Goal: Task Accomplishment & Management: Manage account settings

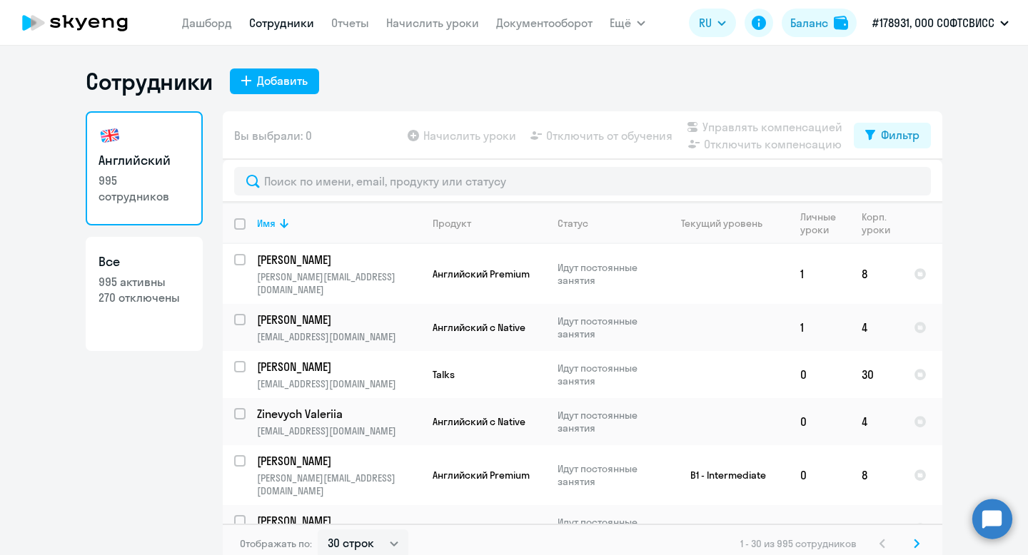
select select "30"
click at [333, 168] on input "text" at bounding box center [582, 181] width 697 height 29
type input "Olaseni"
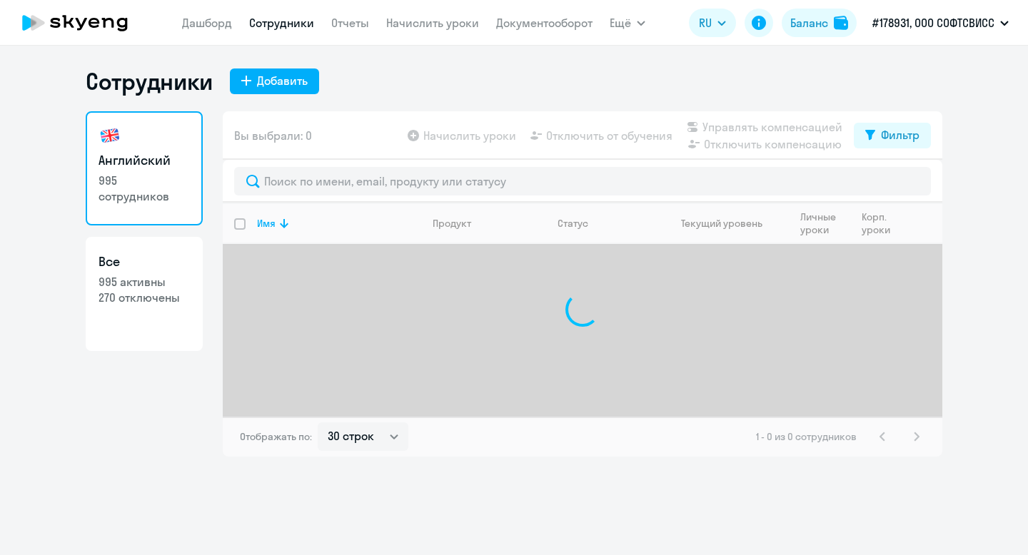
select select "30"
click at [305, 166] on div at bounding box center [582, 181] width 719 height 43
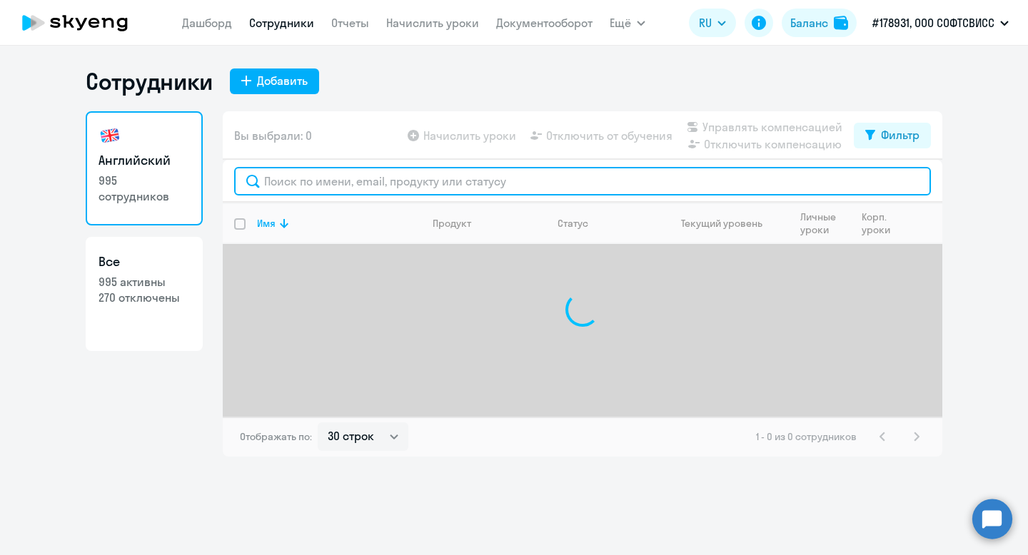
click at [327, 177] on input "text" at bounding box center [582, 181] width 697 height 29
paste input "Olaseni"
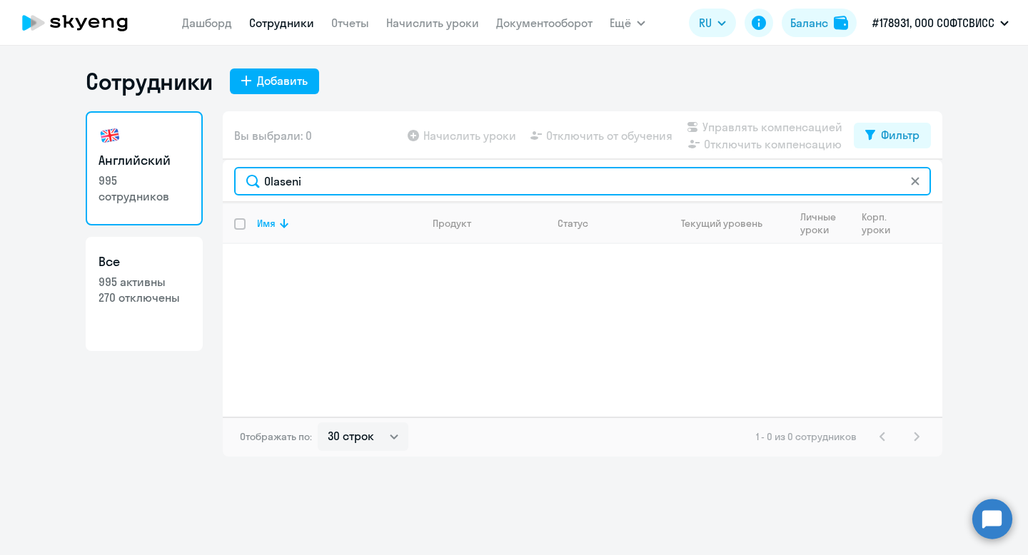
click at [298, 181] on input "Olaseni" at bounding box center [582, 181] width 697 height 29
paste input "[PERSON_NAME]"
click at [290, 188] on input "[PERSON_NAME]" at bounding box center [582, 181] width 697 height 29
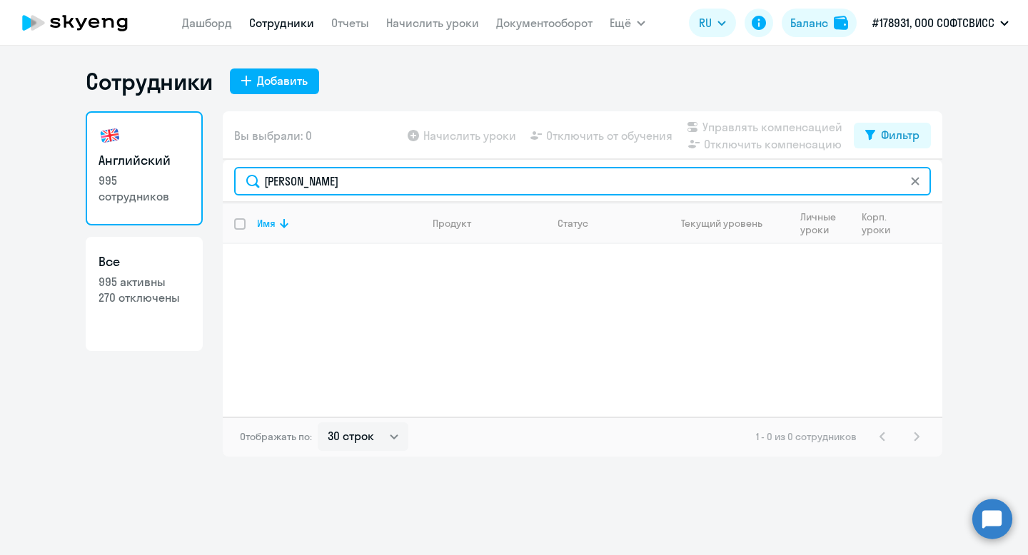
paste input "[PERSON_NAME]"
click at [284, 177] on input "Boksha" at bounding box center [582, 181] width 697 height 29
paste input "Dorakhau"
click at [292, 182] on input "Dorakhau" at bounding box center [582, 181] width 697 height 29
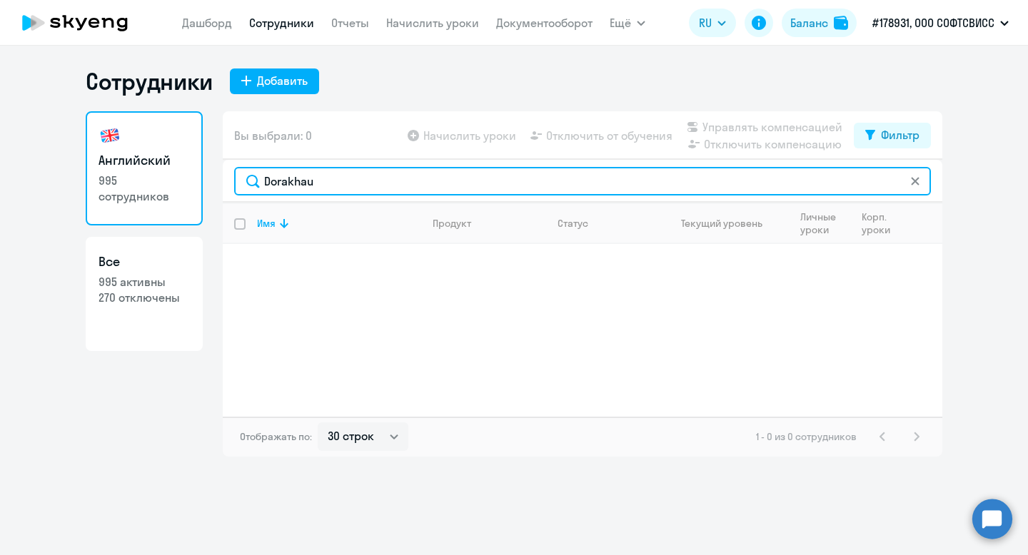
click at [292, 182] on input "Dorakhau" at bounding box center [582, 181] width 697 height 29
paste input "Mtshali"
click at [286, 183] on input "Mtshali" at bounding box center [582, 181] width 697 height 29
paste input "[PERSON_NAME]"
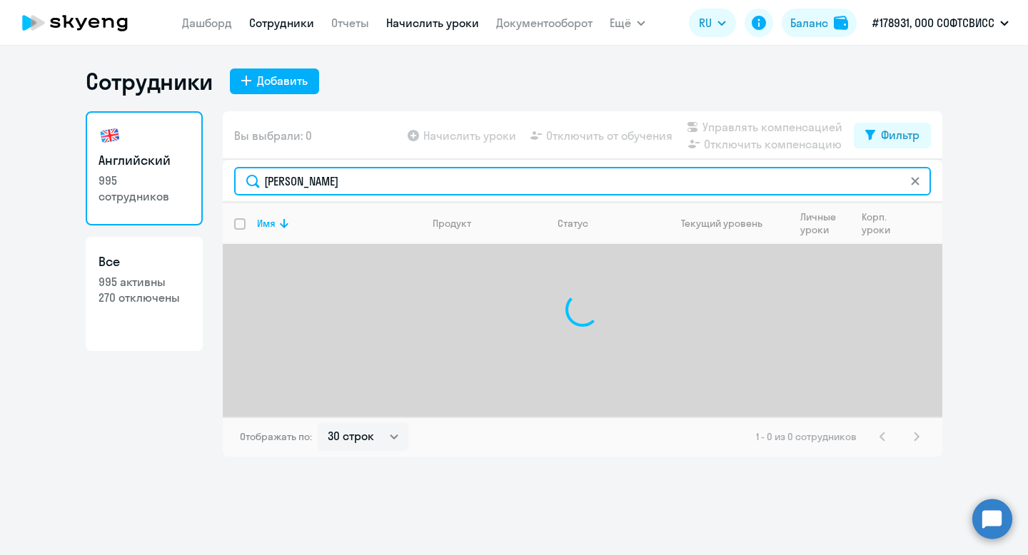
type input "[PERSON_NAME]"
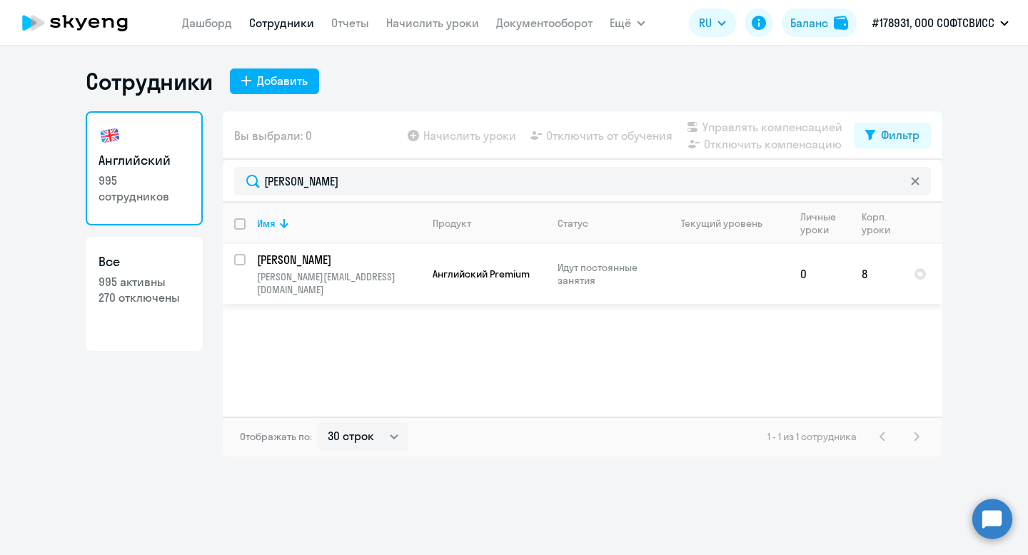
click at [243, 256] on input "select row 38574237" at bounding box center [248, 268] width 29 height 29
checkbox input "true"
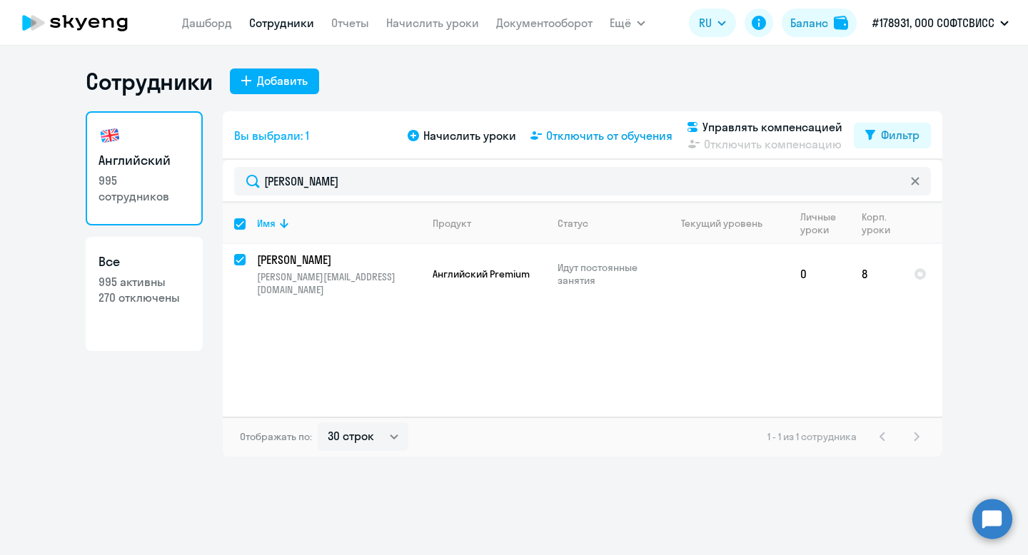
click at [623, 138] on span "Отключить от обучения" at bounding box center [609, 135] width 126 height 17
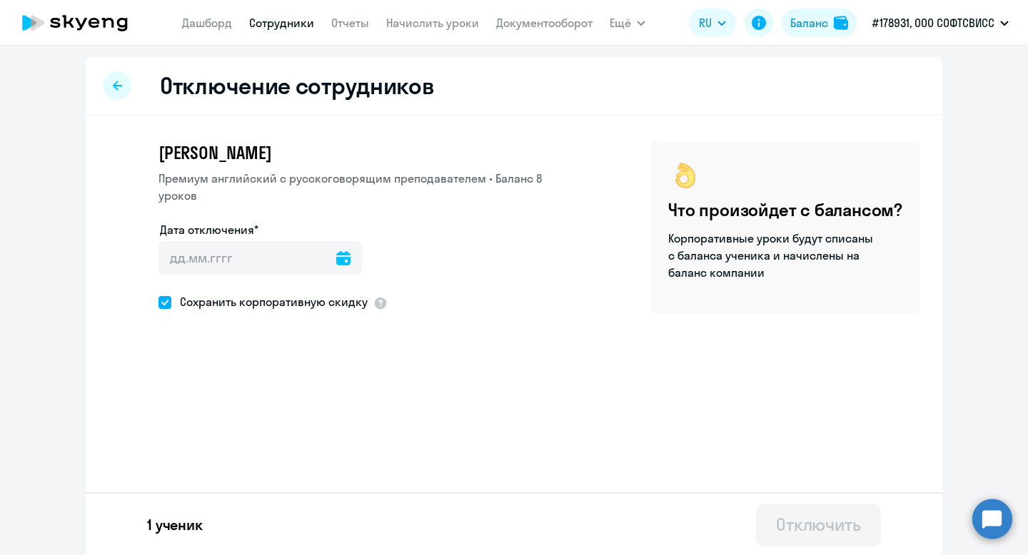
click at [336, 251] on icon at bounding box center [343, 258] width 14 height 14
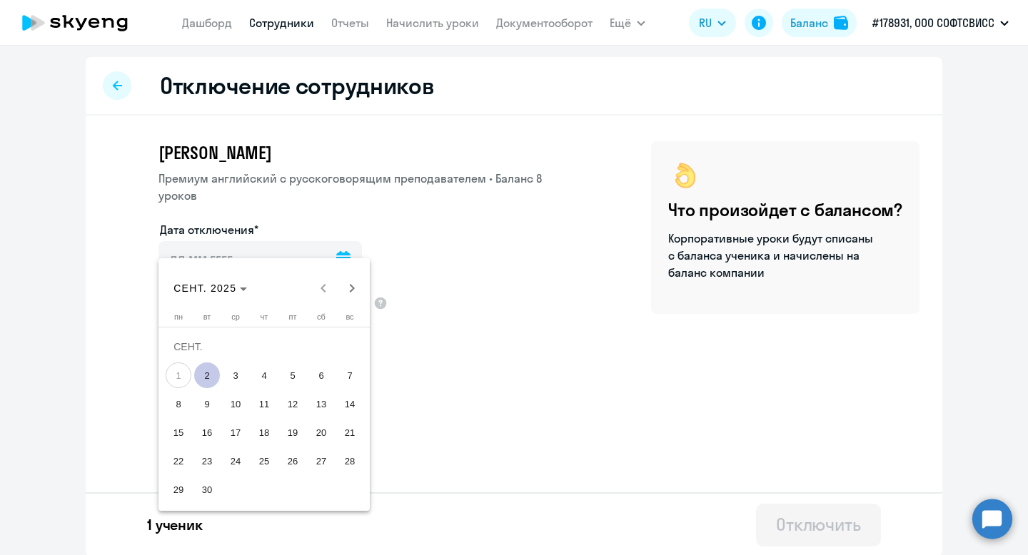
click at [211, 376] on span "2" at bounding box center [207, 376] width 26 height 26
type input "[DATE]"
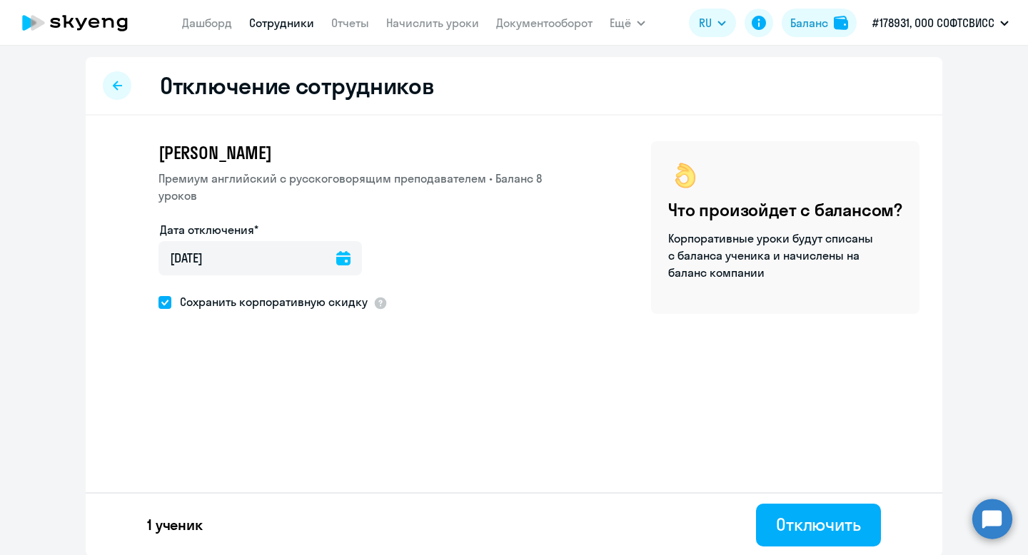
click at [206, 293] on span "Сохранить корпоративную скидку" at bounding box center [269, 301] width 196 height 17
click at [158, 302] on input "Сохранить корпоративную скидку" at bounding box center [158, 302] width 1 height 1
checkbox input "false"
click at [782, 525] on div "Отключить" at bounding box center [818, 524] width 85 height 23
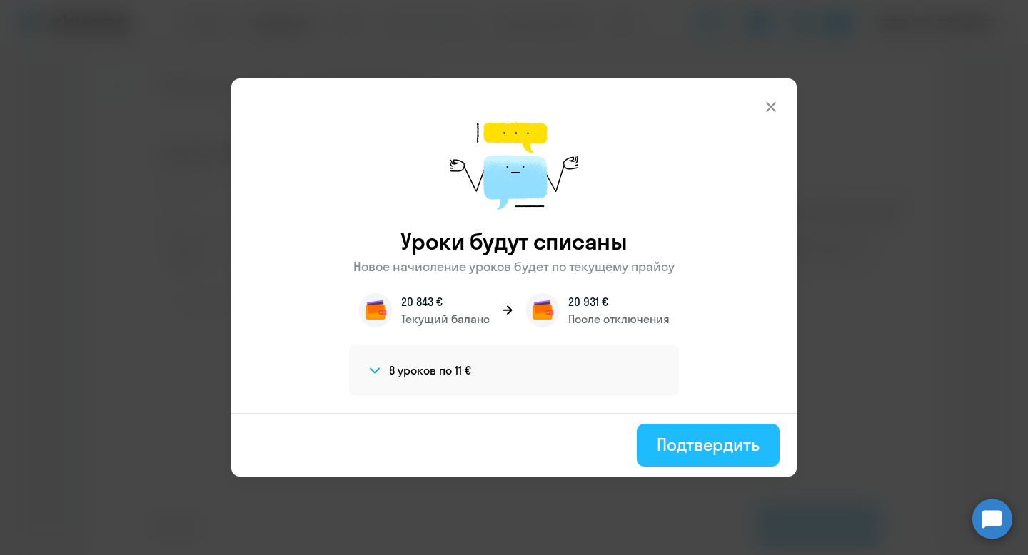
click at [690, 458] on button "Подтвердить" at bounding box center [708, 445] width 143 height 43
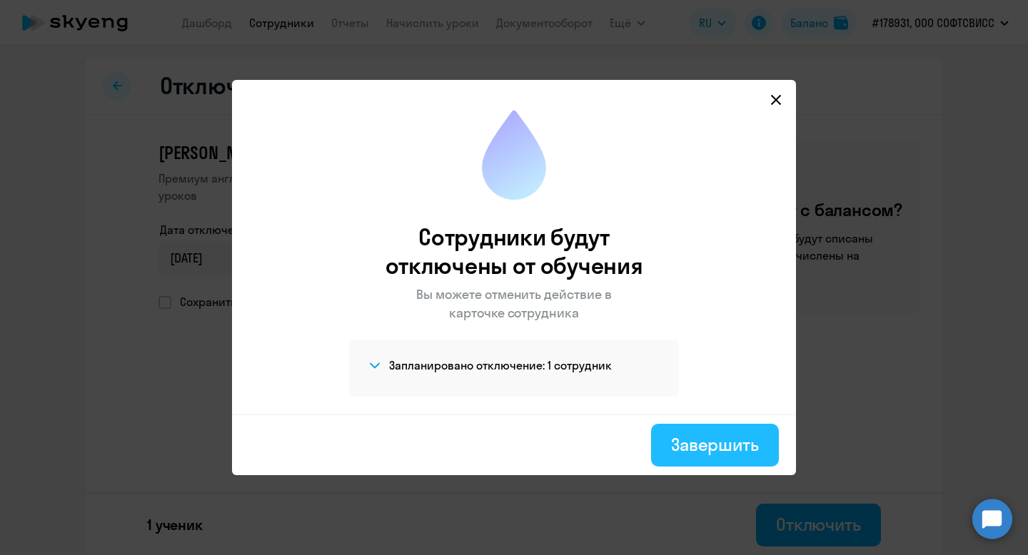
click at [719, 457] on button "Завершить" at bounding box center [715, 445] width 128 height 43
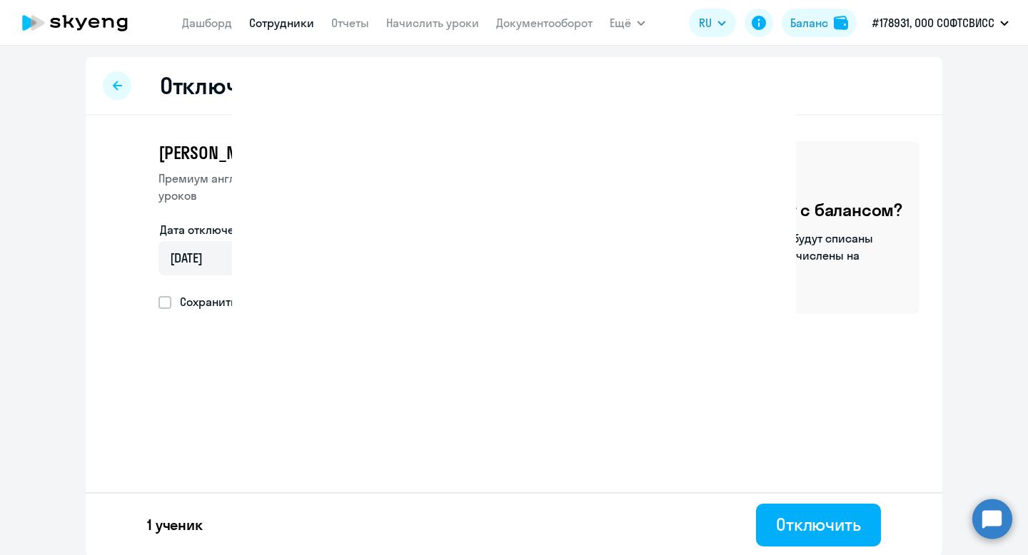
select select "30"
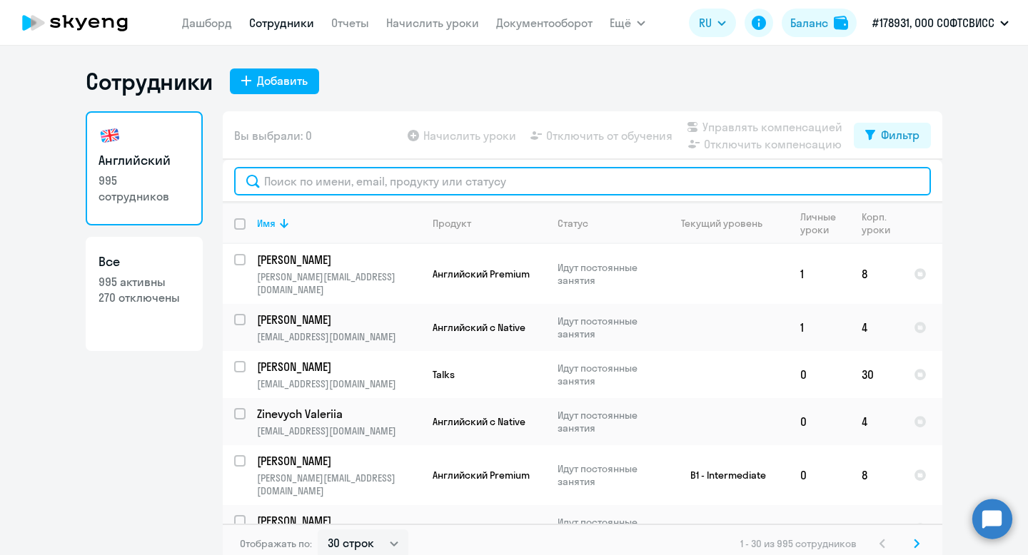
click at [343, 176] on input "text" at bounding box center [582, 181] width 697 height 29
paste input "Odiashvili"
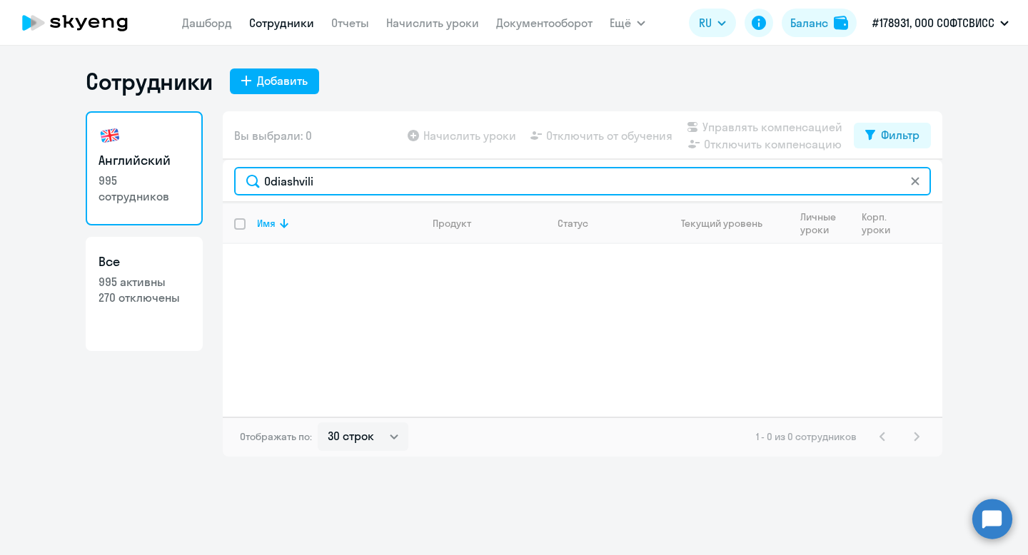
click at [298, 174] on input "Odiashvili" at bounding box center [582, 181] width 697 height 29
paste input "[PERSON_NAME]"
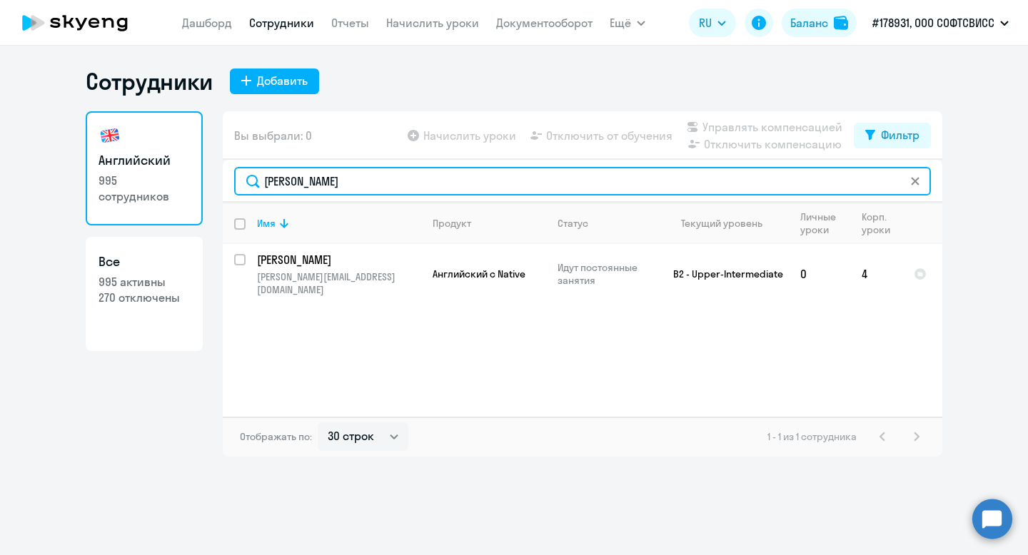
click at [290, 179] on input "[PERSON_NAME]" at bounding box center [582, 181] width 697 height 29
paste input "Hauruchenka"
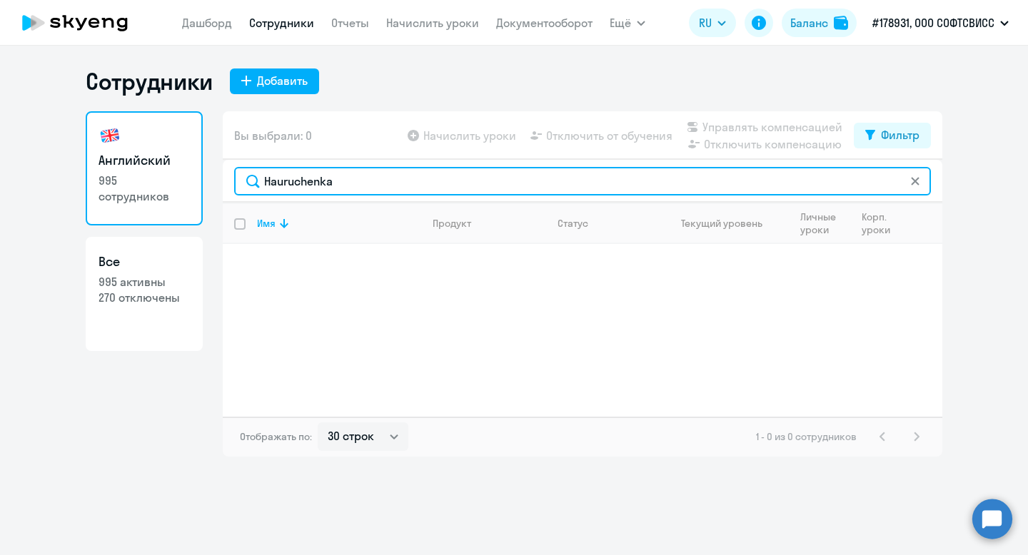
click at [304, 184] on input "Hauruchenka" at bounding box center [582, 181] width 697 height 29
paste input "Glazunov"
click at [304, 178] on input "Glazunov" at bounding box center [582, 181] width 697 height 29
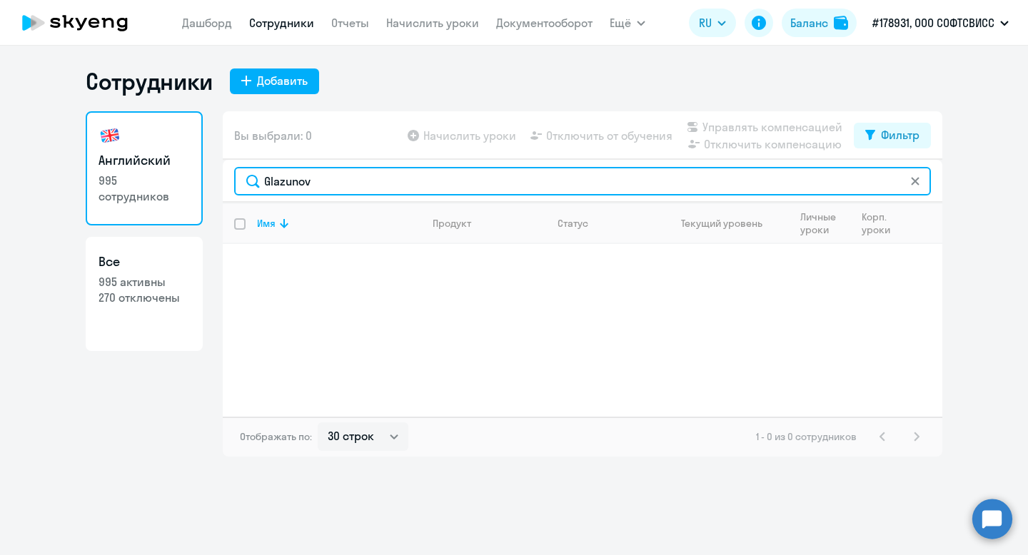
paste input "[PERSON_NAME]"
click at [295, 183] on input "[PERSON_NAME]" at bounding box center [582, 181] width 697 height 29
paste input "[PERSON_NAME]"
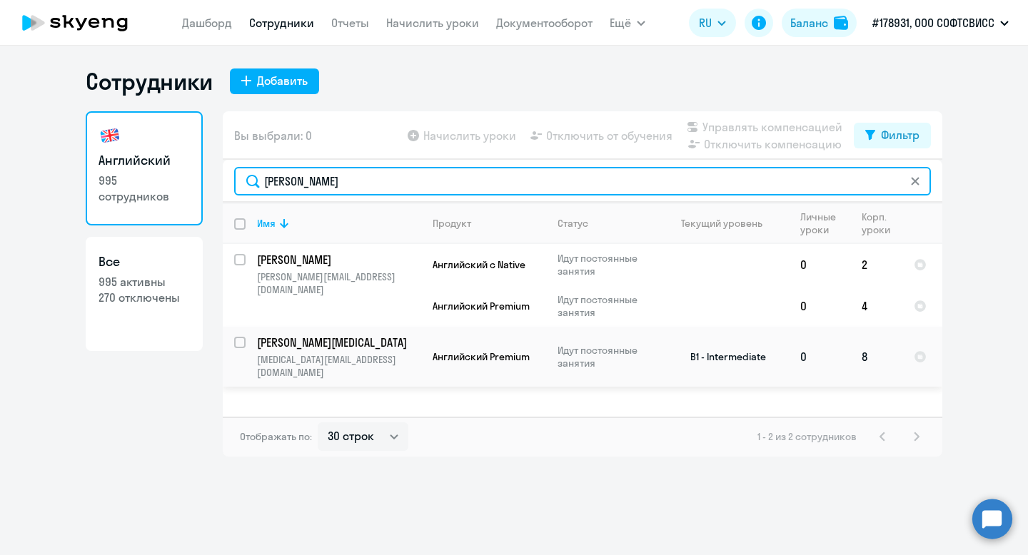
type input "[PERSON_NAME]"
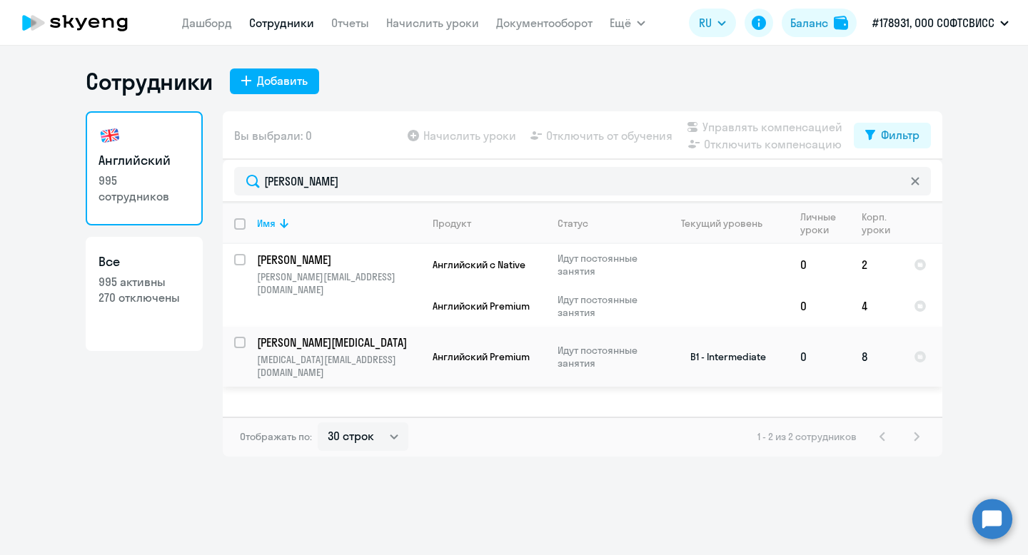
click at [243, 340] on input "select row 24360988" at bounding box center [248, 351] width 29 height 29
checkbox input "true"
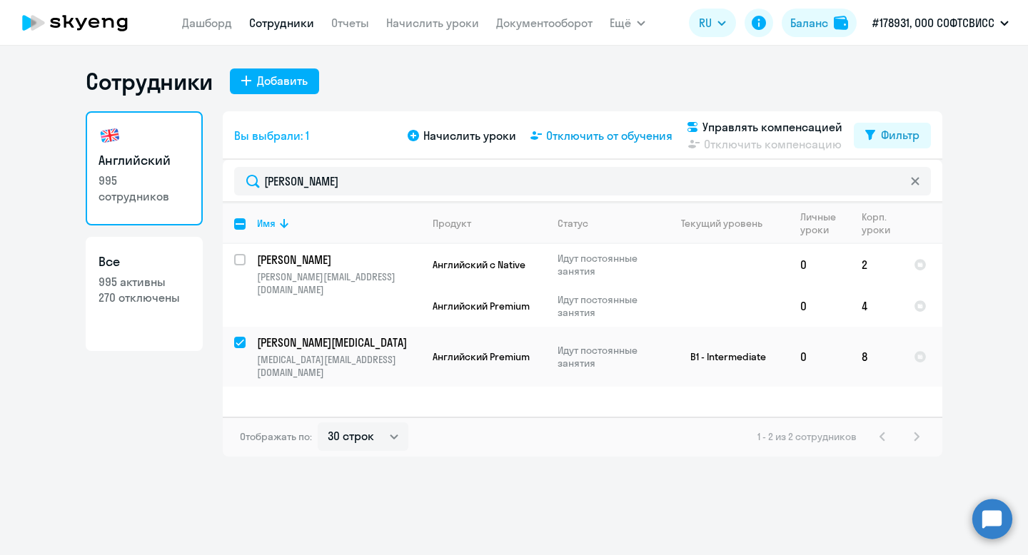
click at [630, 134] on span "Отключить от обучения" at bounding box center [609, 135] width 126 height 17
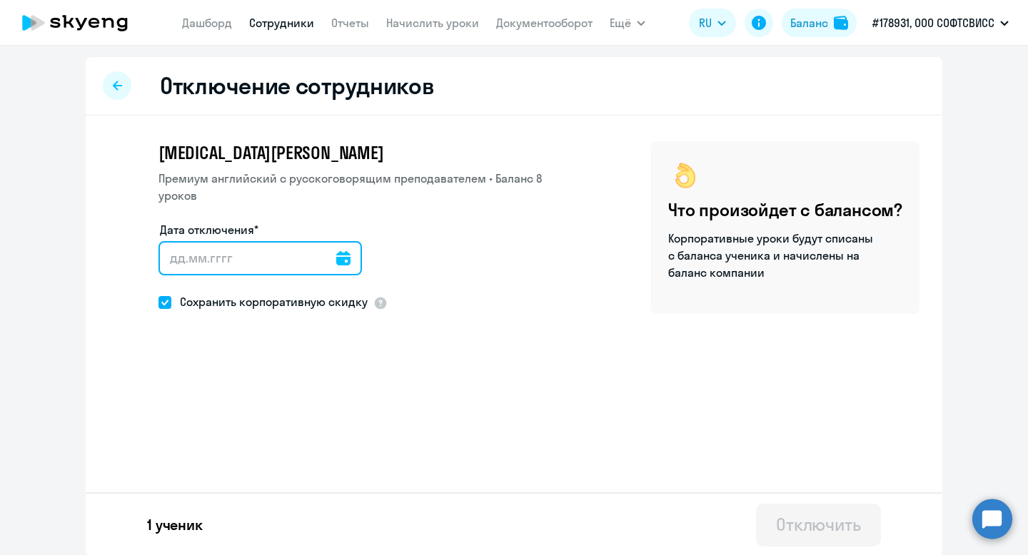
click at [319, 248] on input "Дата отключения*" at bounding box center [259, 258] width 203 height 34
click at [336, 251] on icon at bounding box center [343, 258] width 14 height 14
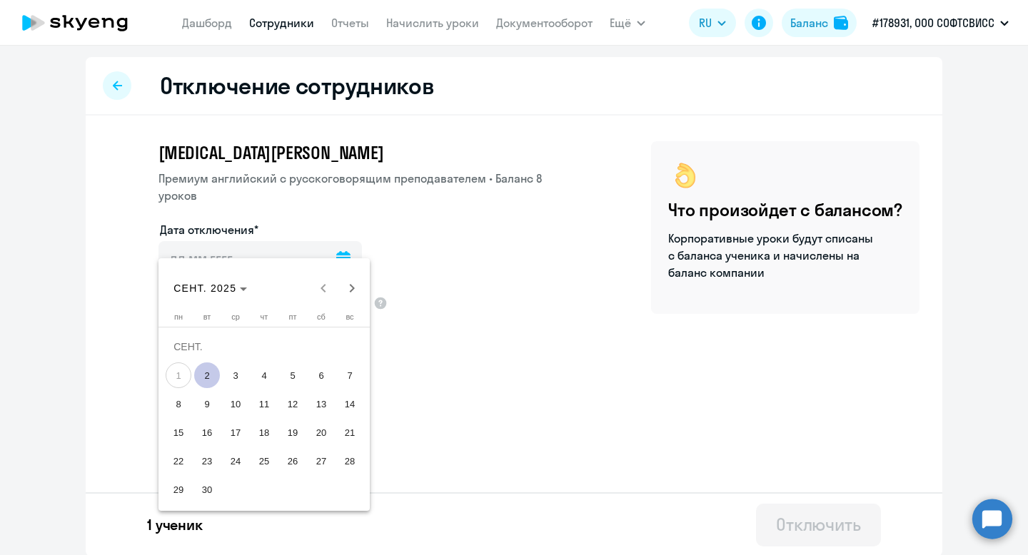
click at [214, 372] on span "2" at bounding box center [207, 376] width 26 height 26
type input "[DATE]"
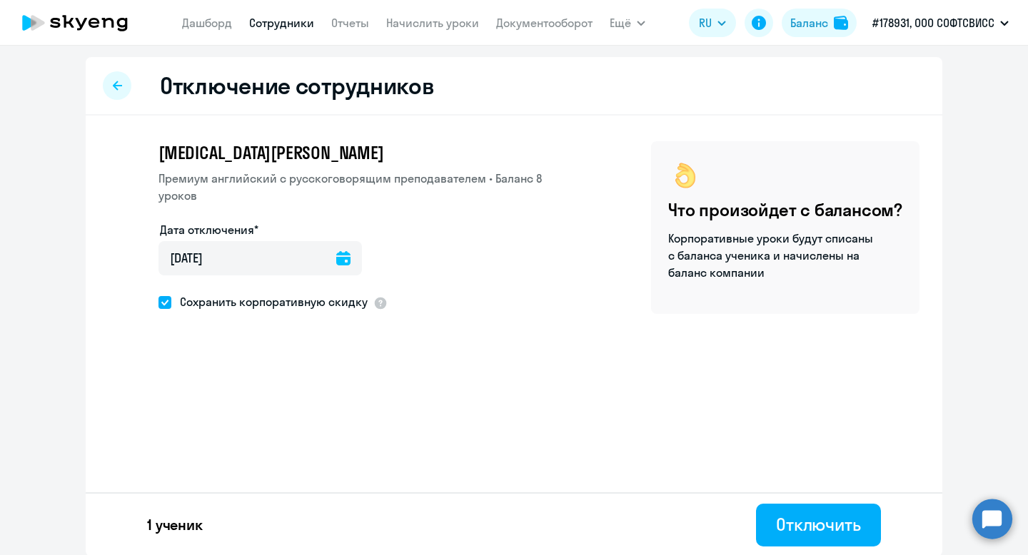
click at [173, 293] on span "Сохранить корпоративную скидку" at bounding box center [269, 301] width 196 height 17
click at [158, 302] on input "Сохранить корпоративную скидку" at bounding box center [158, 302] width 1 height 1
checkbox input "false"
click at [772, 513] on button "Отключить" at bounding box center [818, 525] width 125 height 43
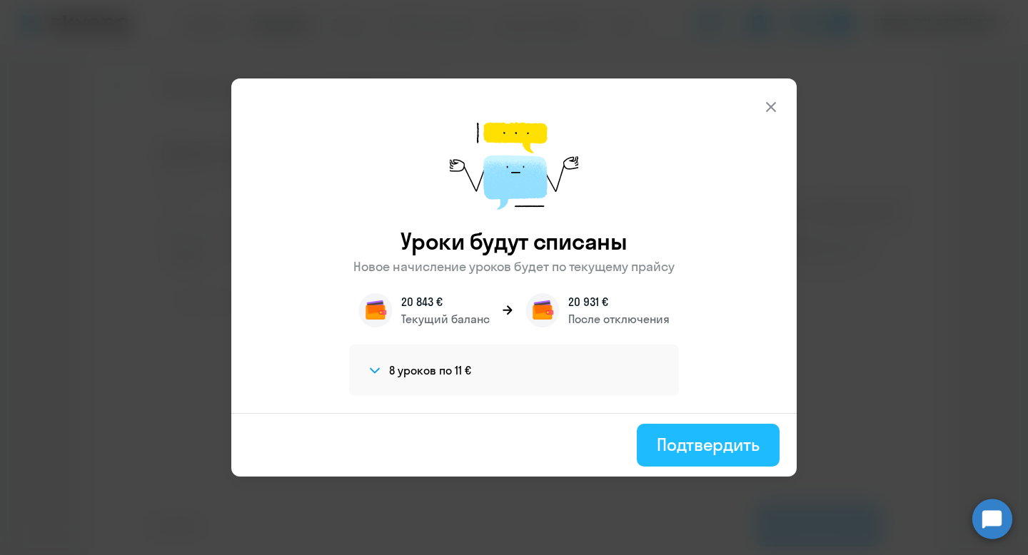
click at [694, 455] on div "Подтвердить" at bounding box center [708, 444] width 103 height 23
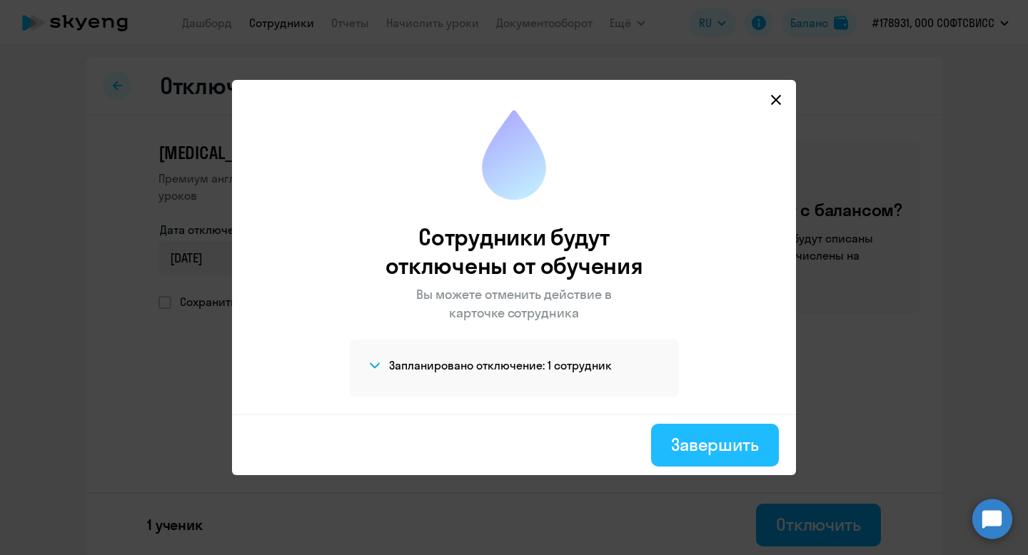
click at [732, 440] on div "Завершить" at bounding box center [715, 444] width 88 height 23
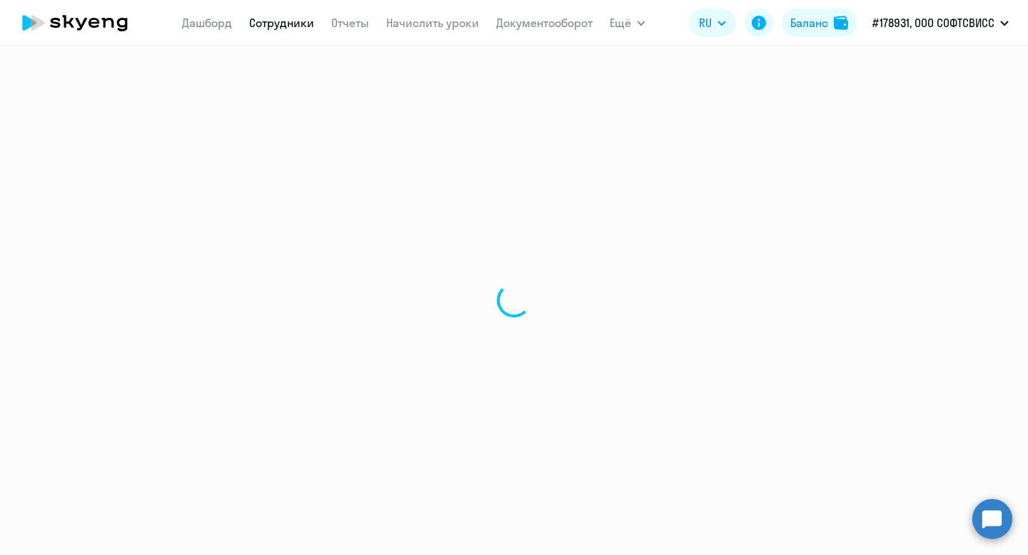
select select "30"
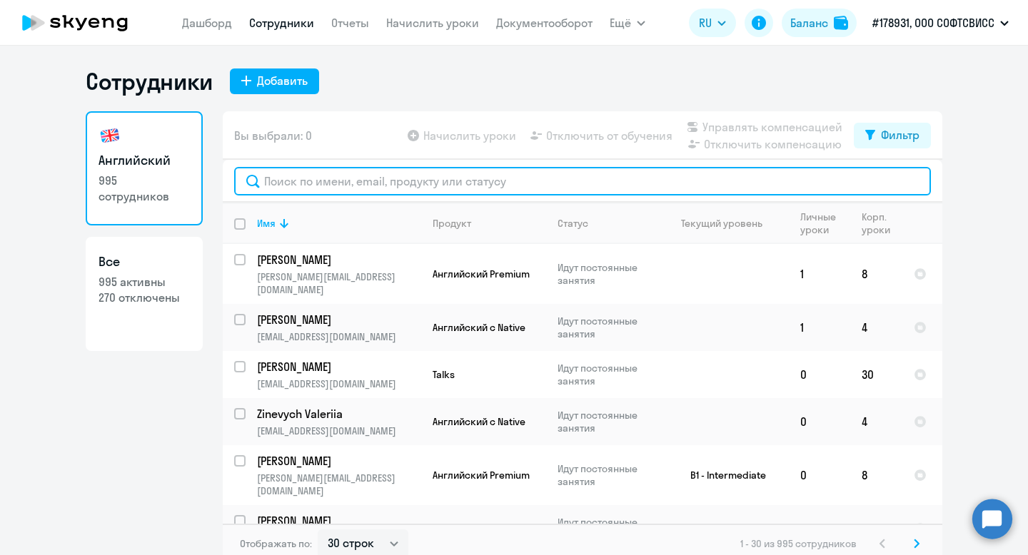
click at [358, 179] on input "text" at bounding box center [582, 181] width 697 height 29
paste input "Zakharenka"
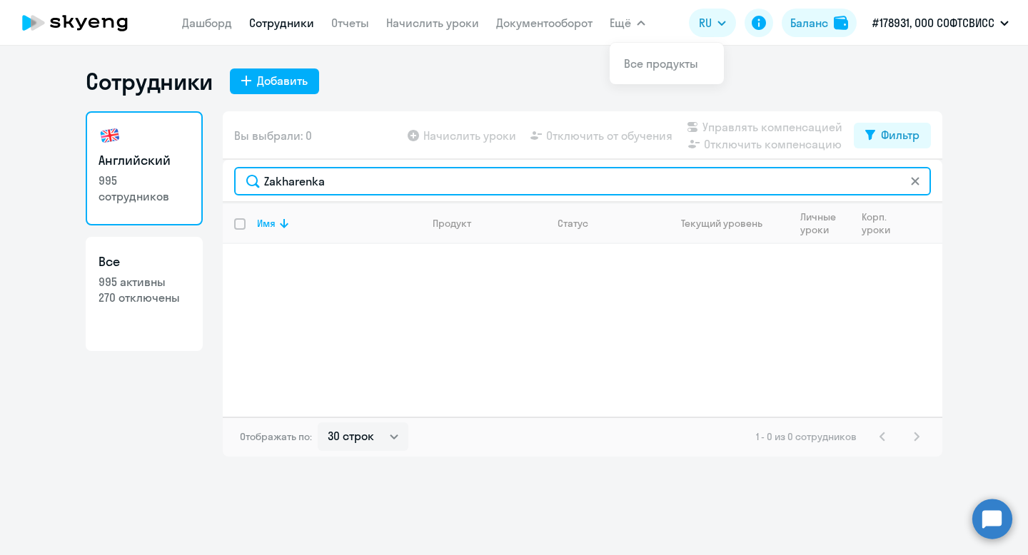
click at [315, 190] on input "Zakharenka" at bounding box center [582, 181] width 697 height 29
paste input "Molefe"
click at [297, 182] on input "Molefe" at bounding box center [582, 181] width 697 height 29
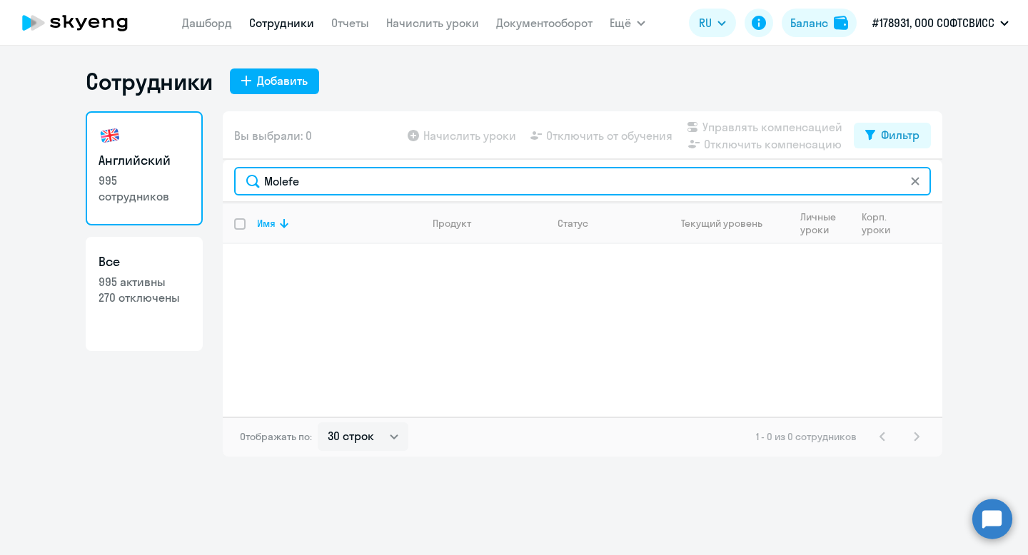
paste input "Ngeni"
click at [283, 184] on input "Ngeni" at bounding box center [582, 181] width 697 height 29
paste input "Dubrouskaya"
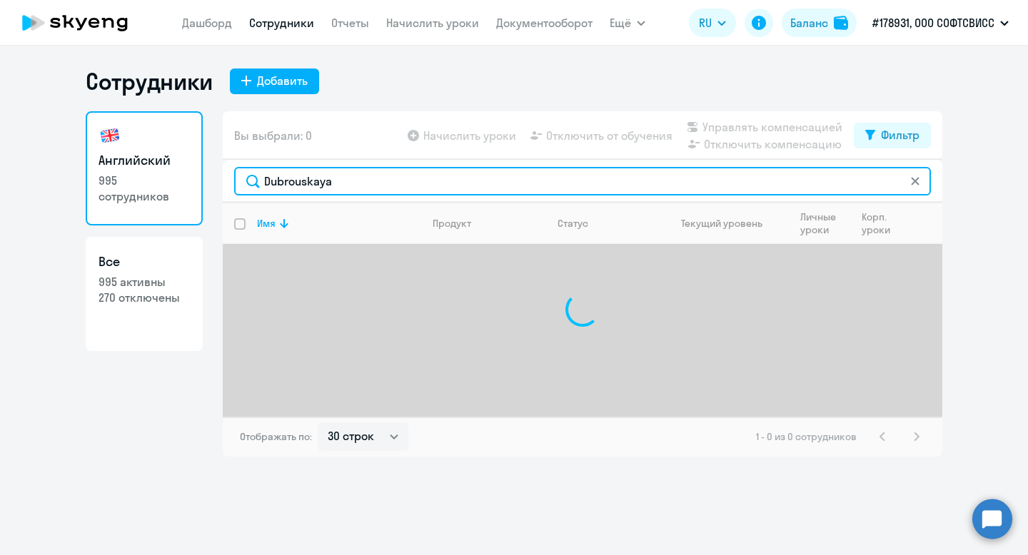
type input "Dubrouskaya"
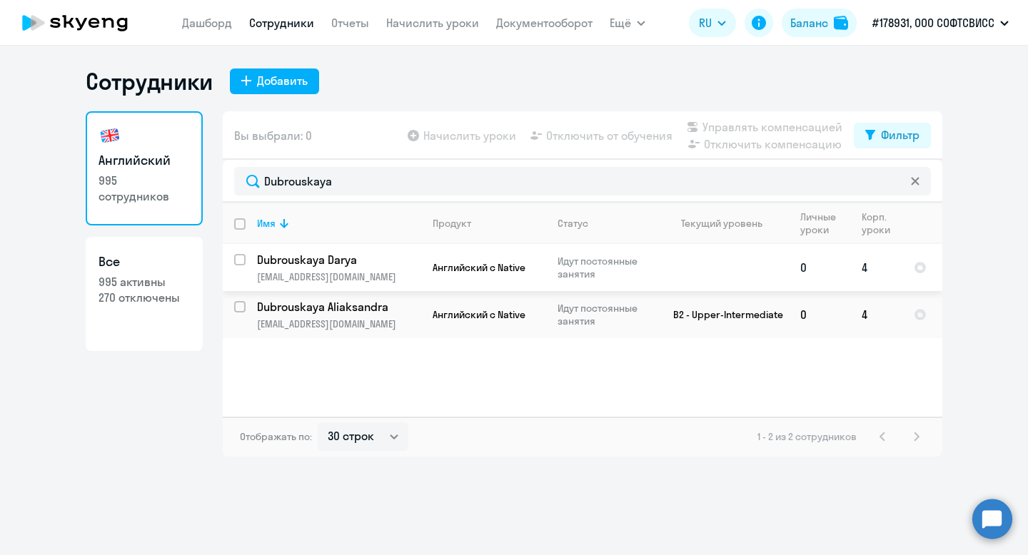
click at [237, 265] on input "select row 41231173" at bounding box center [248, 268] width 29 height 29
checkbox input "true"
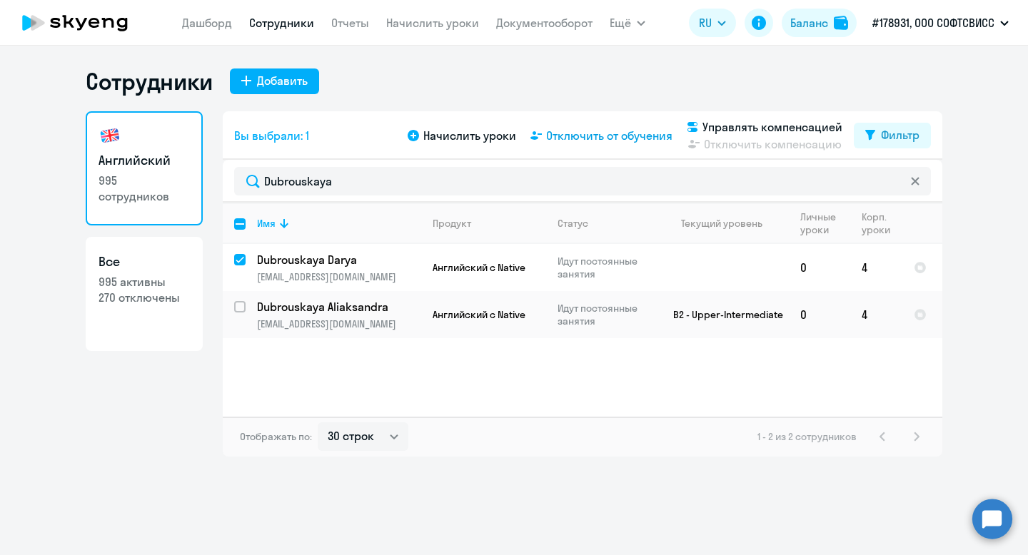
click at [644, 136] on span "Отключить от обучения" at bounding box center [609, 135] width 126 height 17
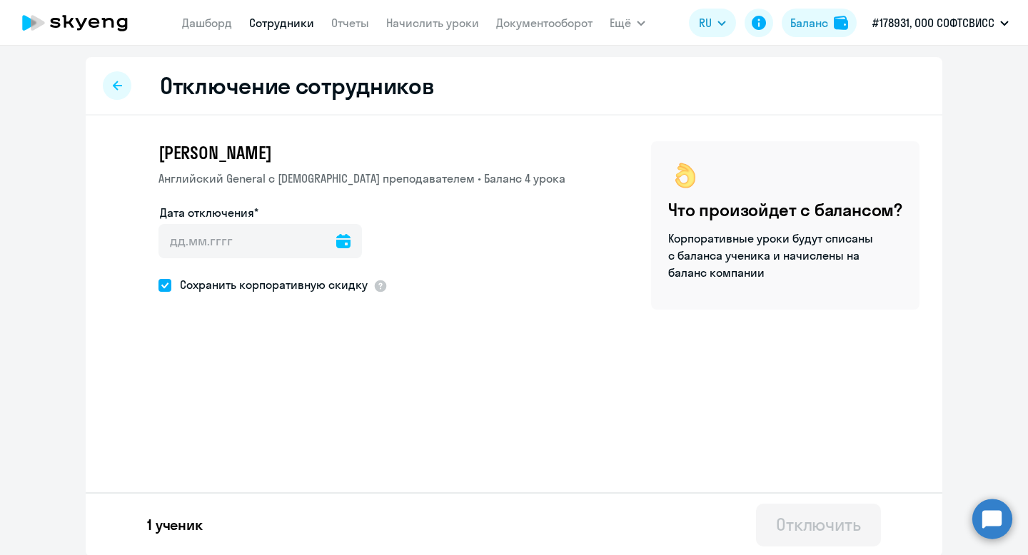
click at [336, 241] on icon at bounding box center [343, 241] width 14 height 14
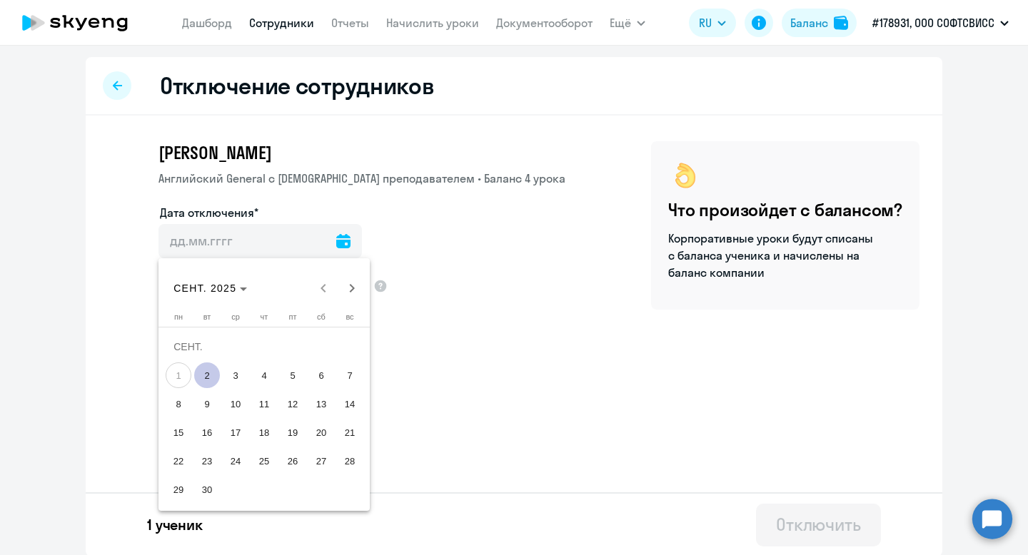
click at [210, 363] on span "2" at bounding box center [207, 376] width 26 height 26
type input "[DATE]"
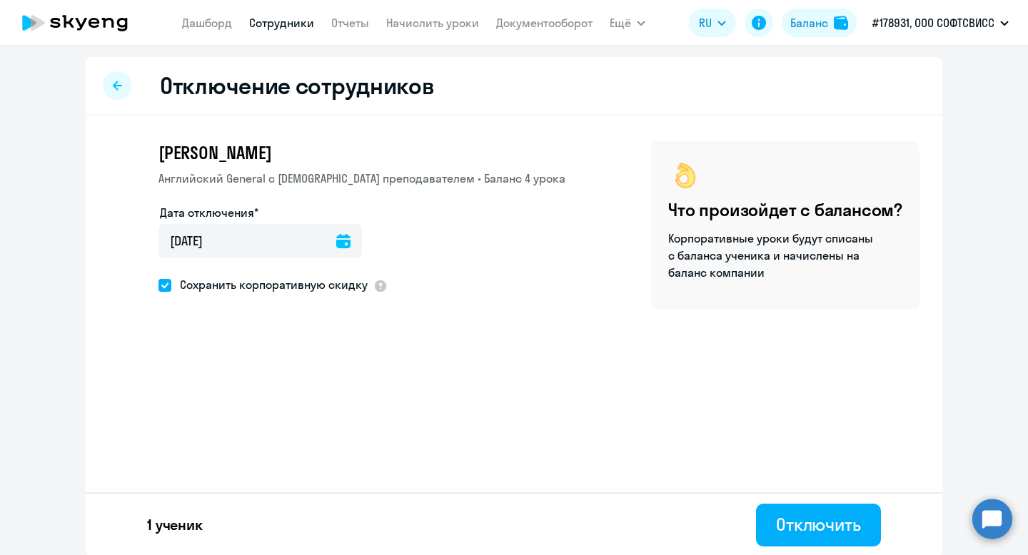
click at [210, 285] on span "Сохранить корпоративную скидку" at bounding box center [269, 284] width 196 height 17
click at [158, 285] on input "Сохранить корпоративную скидку" at bounding box center [158, 285] width 1 height 1
checkbox input "false"
click at [786, 515] on div "Отключить" at bounding box center [818, 524] width 85 height 23
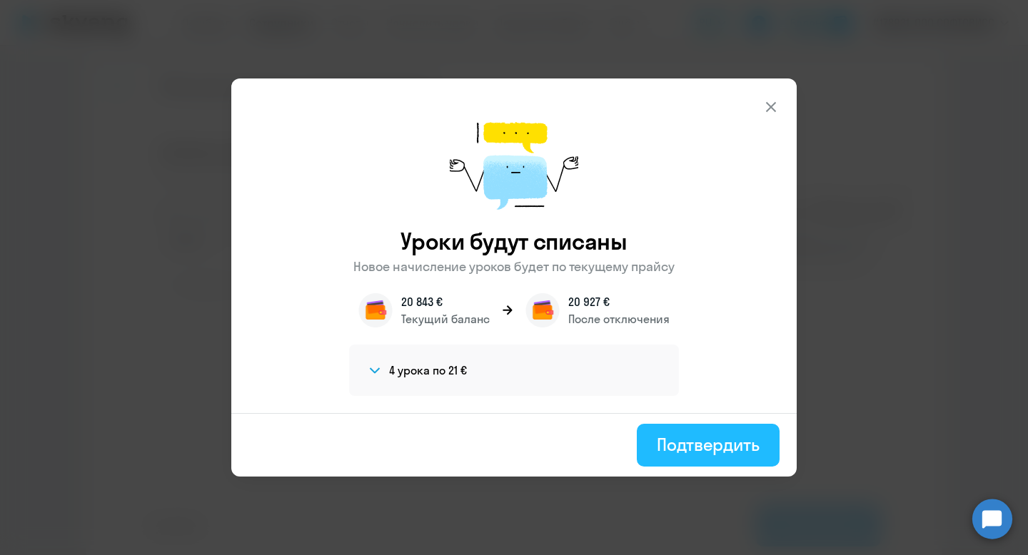
click at [714, 433] on button "Подтвердить" at bounding box center [708, 445] width 143 height 43
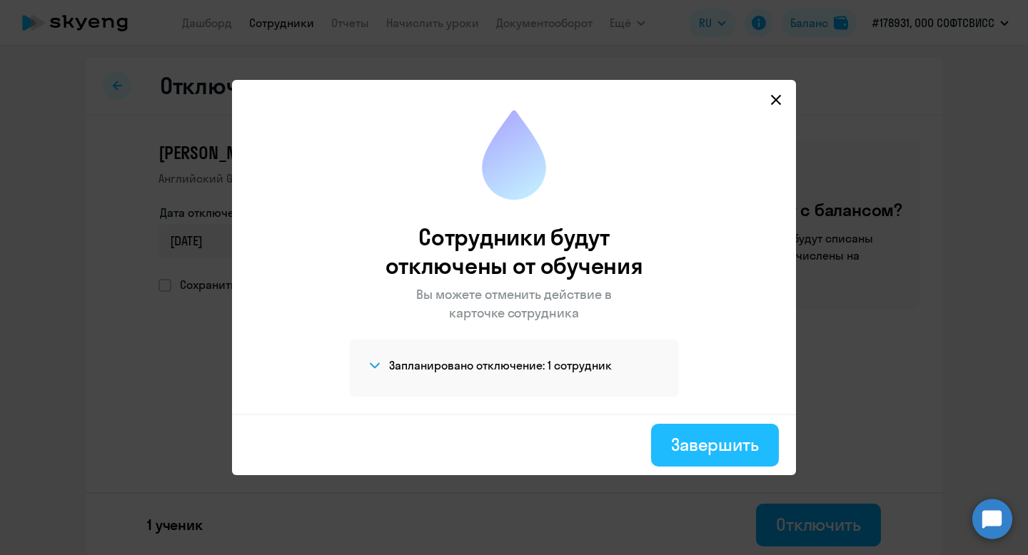
click at [738, 441] on div "Завершить" at bounding box center [715, 444] width 88 height 23
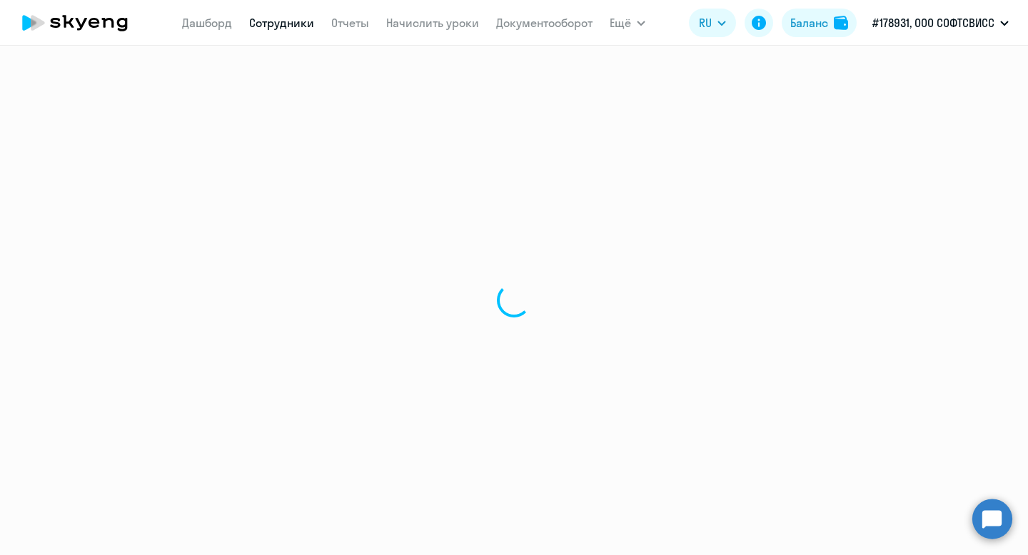
select select "30"
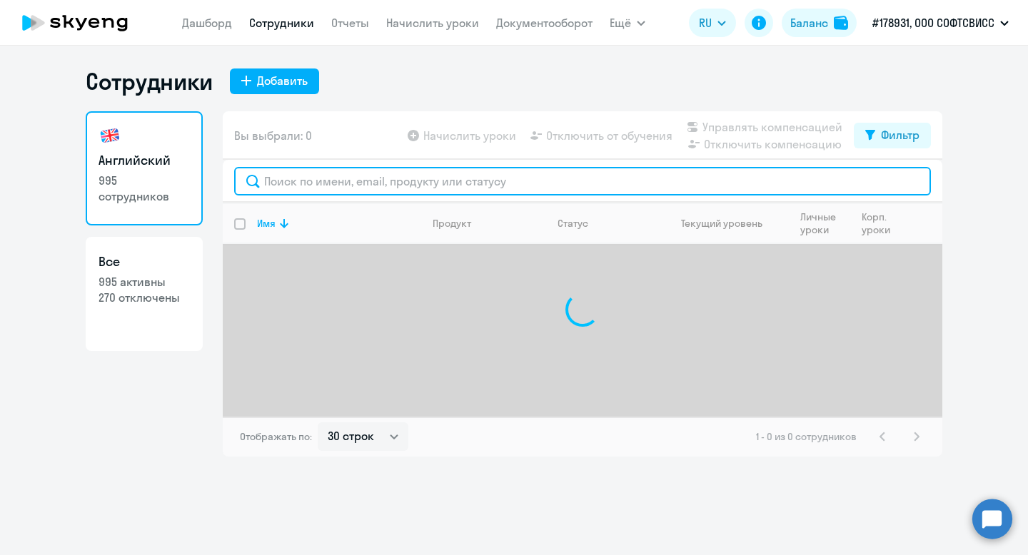
click at [435, 184] on input "text" at bounding box center [582, 181] width 697 height 29
paste input "[PERSON_NAME]"
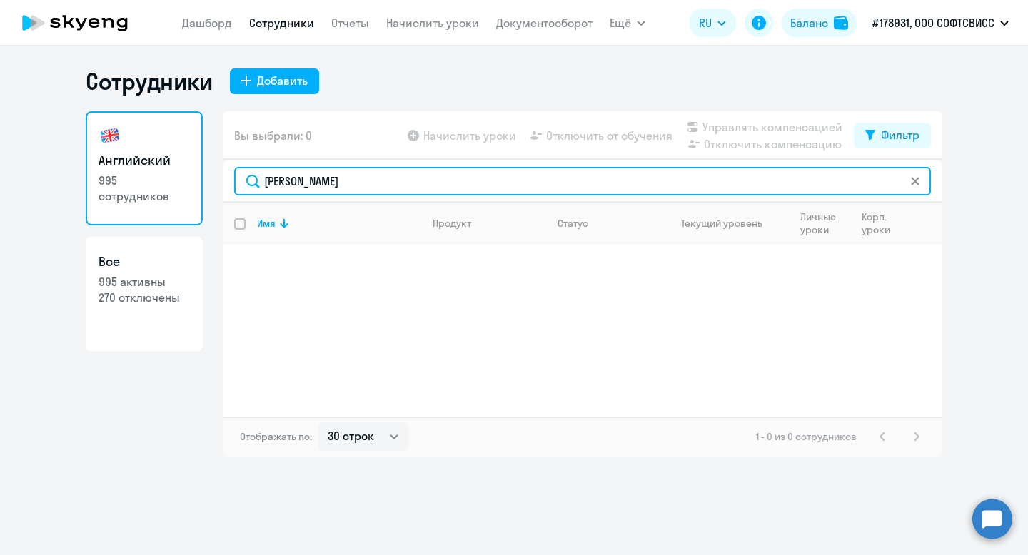
click at [311, 172] on input "[PERSON_NAME]" at bounding box center [582, 181] width 697 height 29
paste input "[PERSON_NAME]"
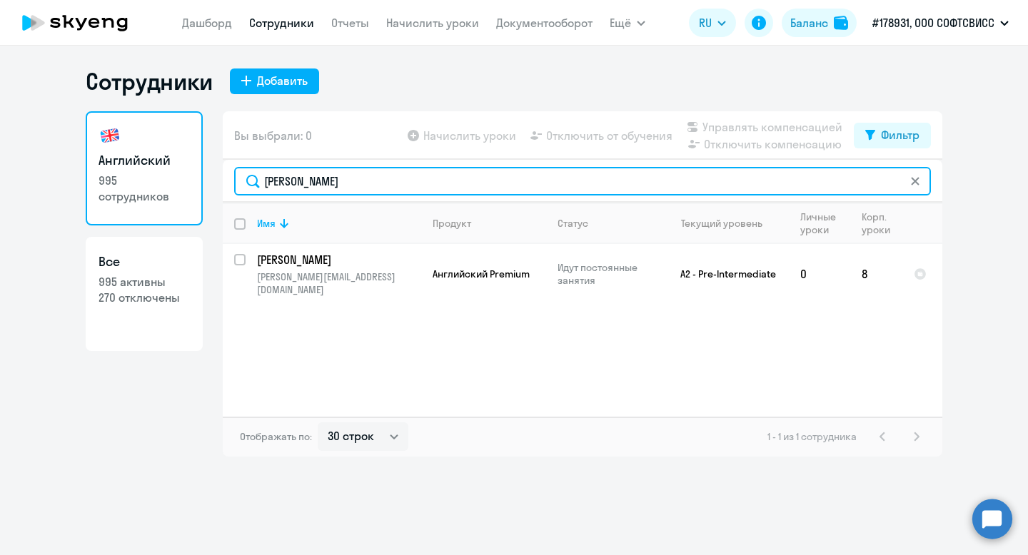
click at [290, 184] on input "[PERSON_NAME]" at bounding box center [582, 181] width 697 height 29
paste input "Barysiuk"
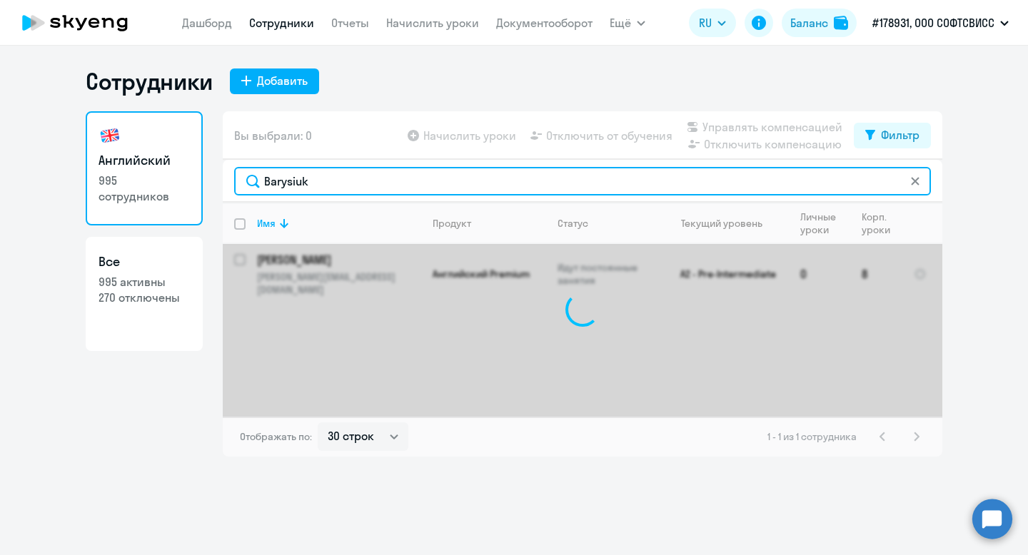
type input "Barysiuk"
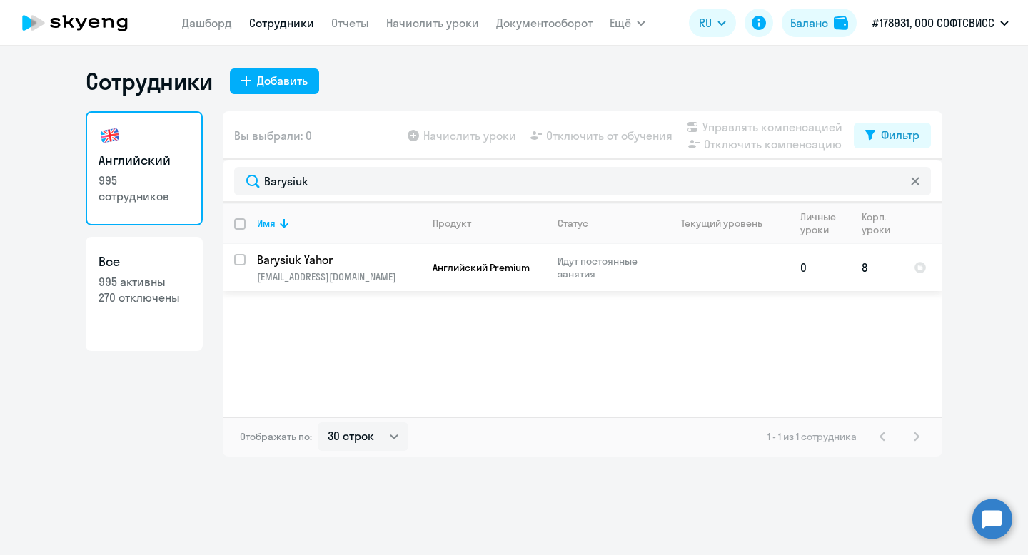
click at [246, 263] on td "Barysiuk Yahor [EMAIL_ADDRESS][DOMAIN_NAME]" at bounding box center [334, 267] width 176 height 47
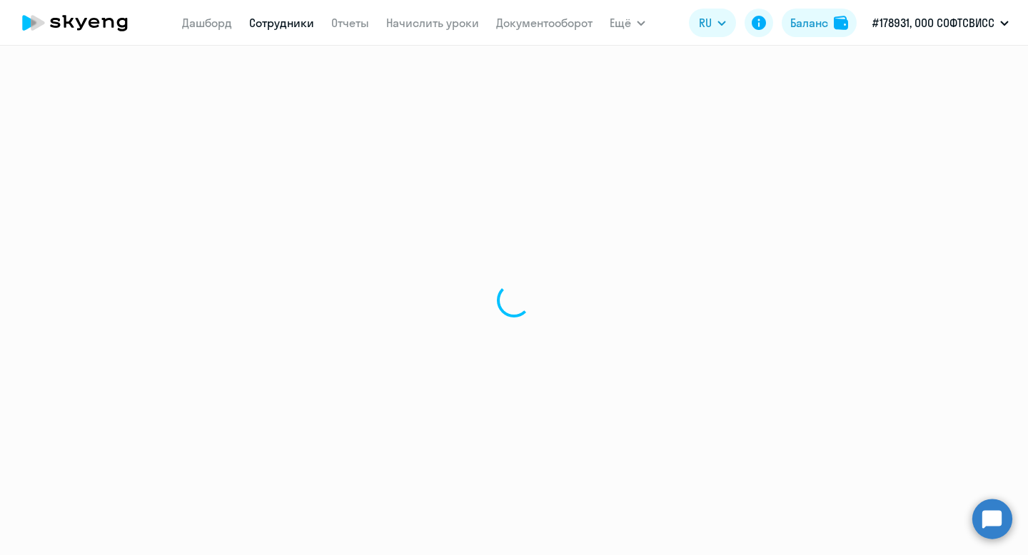
select select "english"
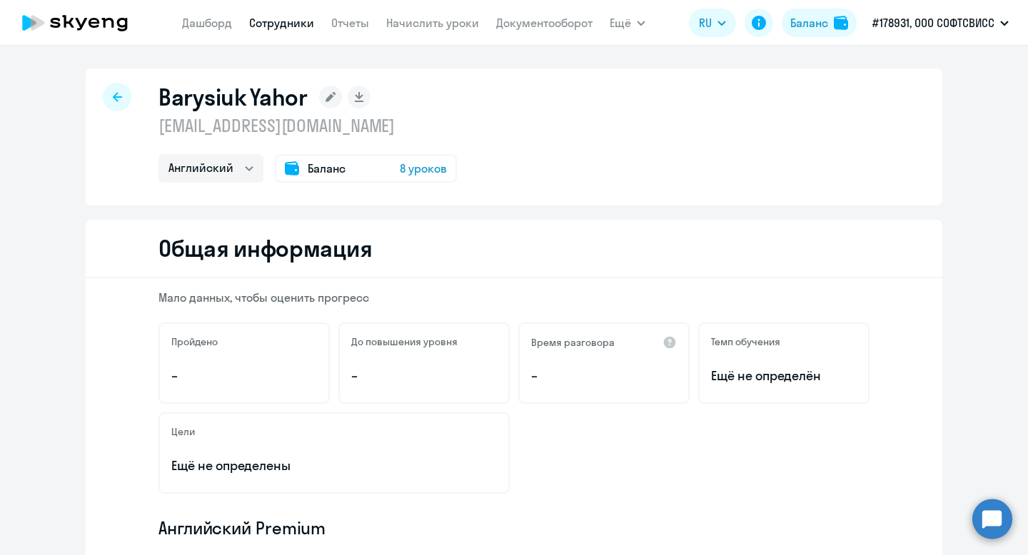
click at [116, 96] on icon at bounding box center [117, 96] width 9 height 9
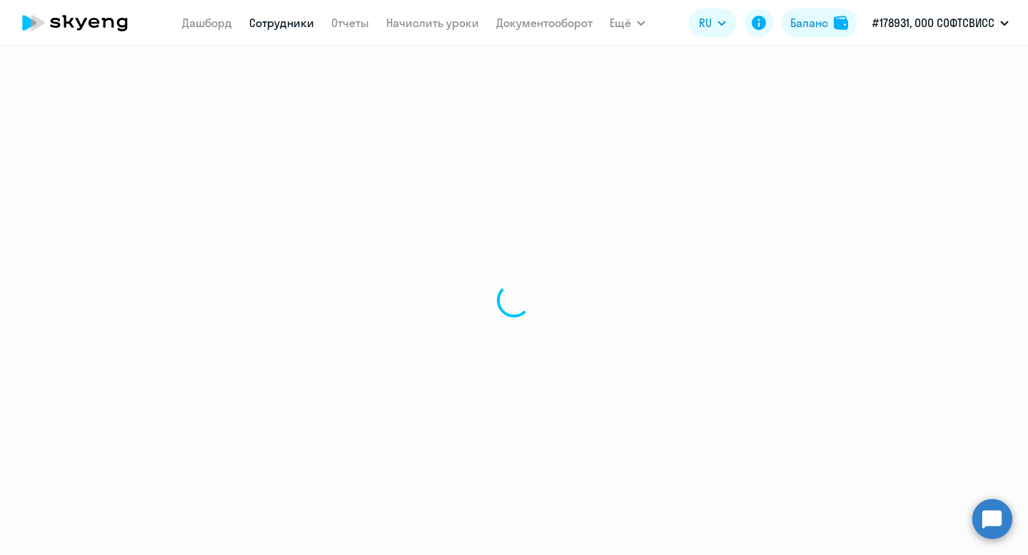
select select "30"
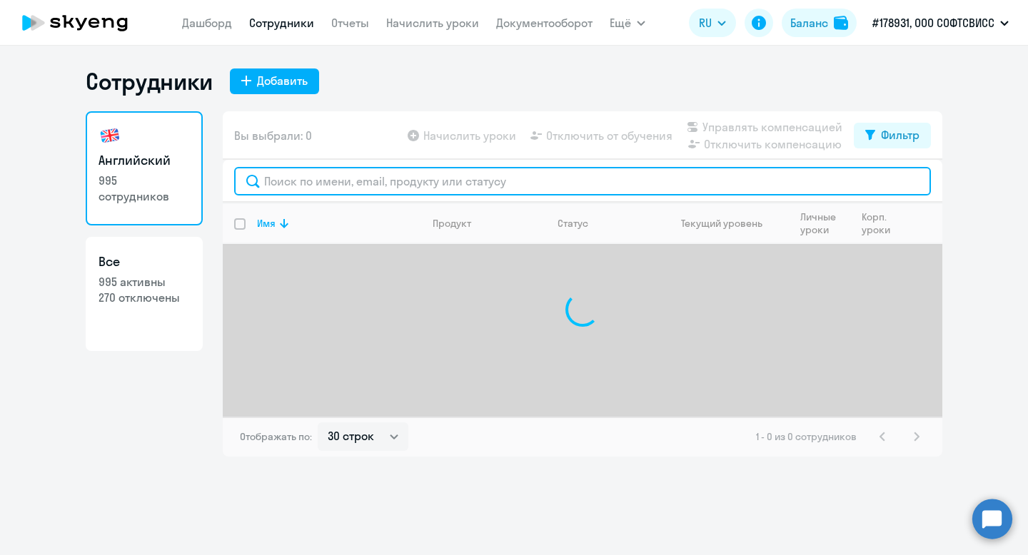
click at [378, 171] on input "text" at bounding box center [582, 181] width 697 height 29
paste input "[PERSON_NAME]"
type input "[PERSON_NAME]"
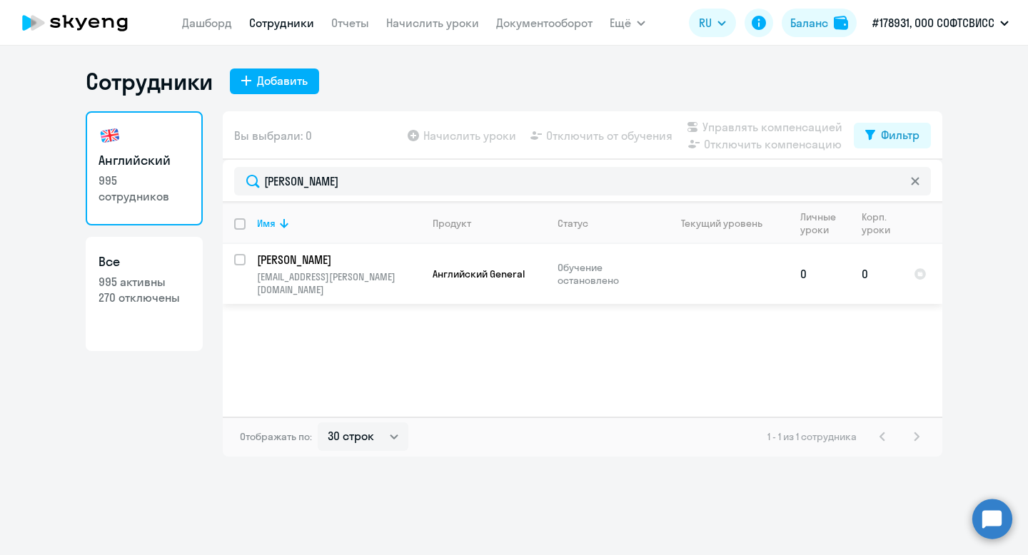
click at [241, 257] on input "select row 23748025" at bounding box center [248, 268] width 29 height 29
checkbox input "true"
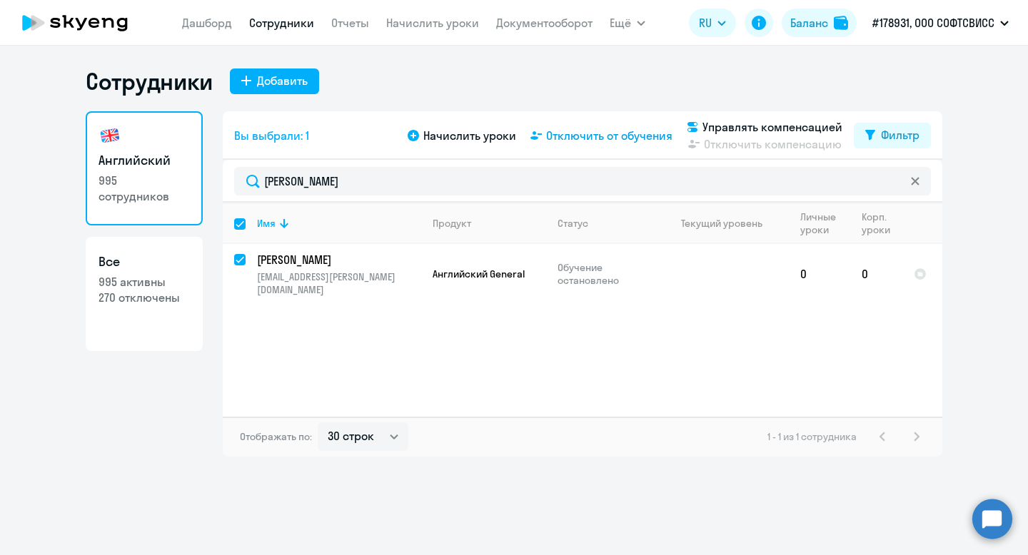
click at [610, 137] on span "Отключить от обучения" at bounding box center [609, 135] width 126 height 17
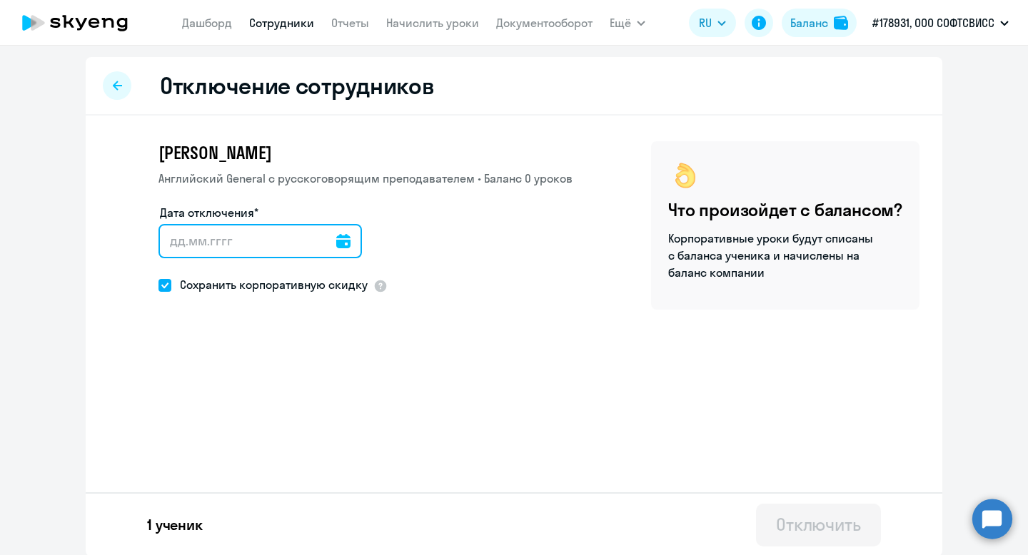
click at [340, 244] on input "Дата отключения*" at bounding box center [259, 241] width 203 height 34
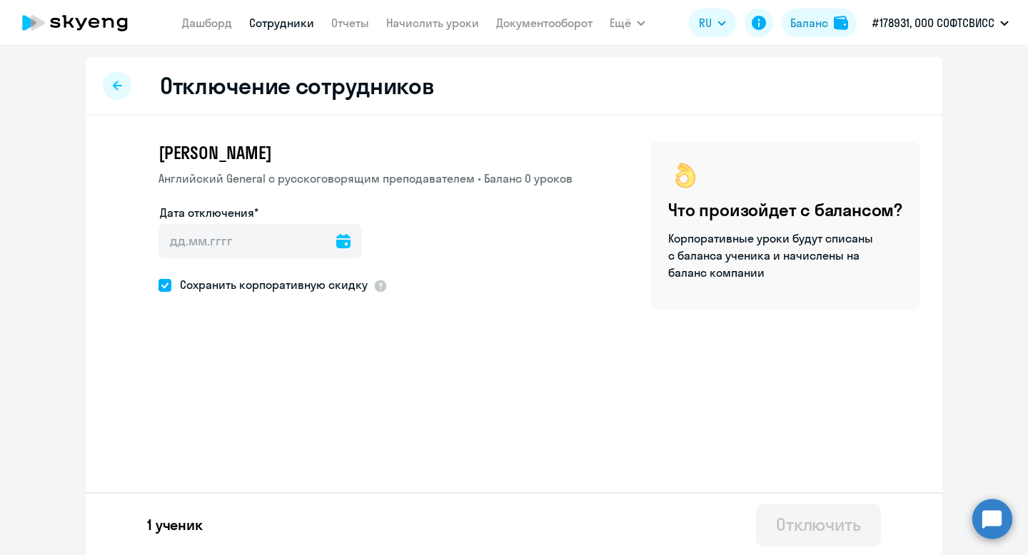
click at [336, 242] on icon at bounding box center [343, 241] width 14 height 14
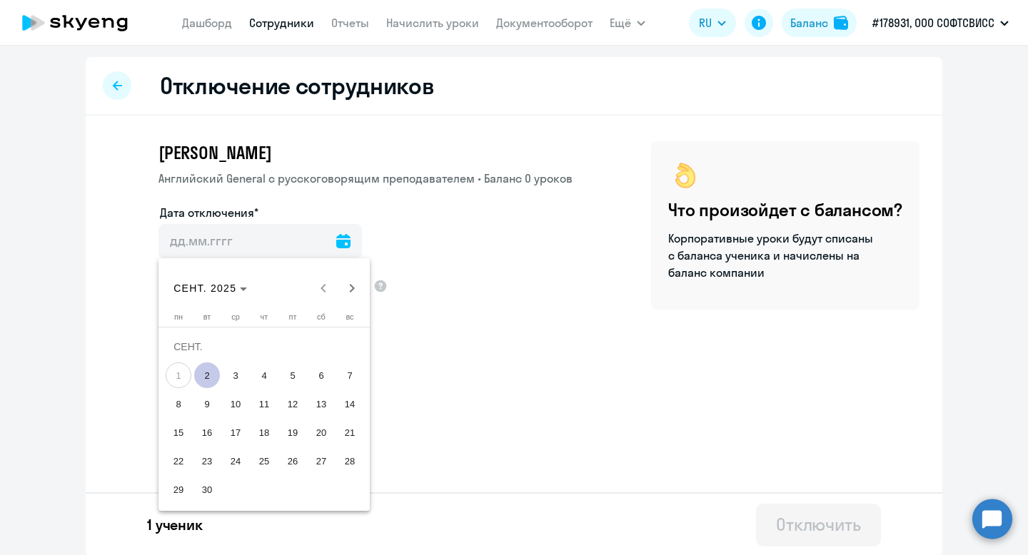
click at [203, 387] on span "2" at bounding box center [207, 376] width 26 height 26
type input "[DATE]"
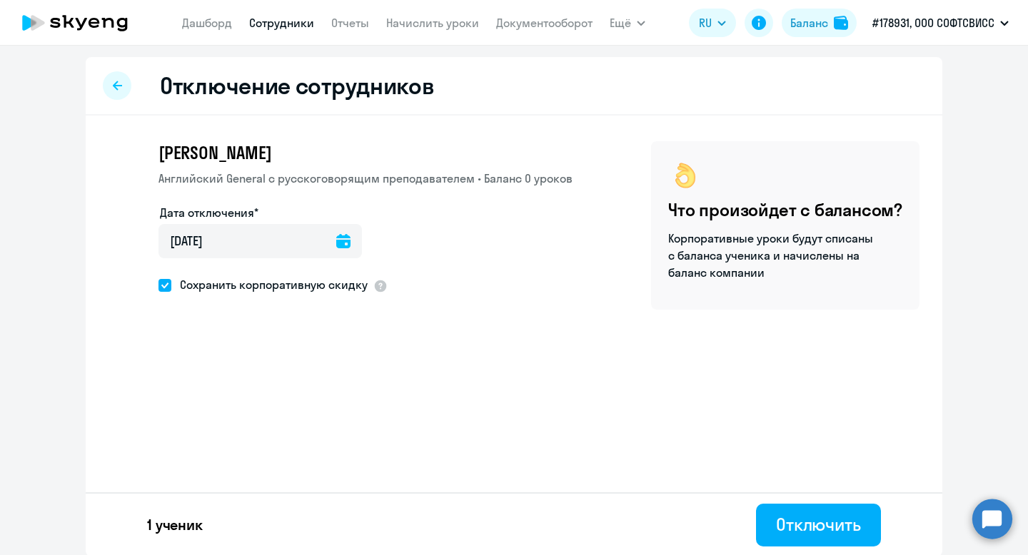
click at [218, 289] on span "Сохранить корпоративную скидку" at bounding box center [269, 284] width 196 height 17
click at [158, 285] on input "Сохранить корпоративную скидку" at bounding box center [158, 285] width 1 height 1
checkbox input "false"
click at [795, 520] on div "Отключить" at bounding box center [818, 524] width 85 height 23
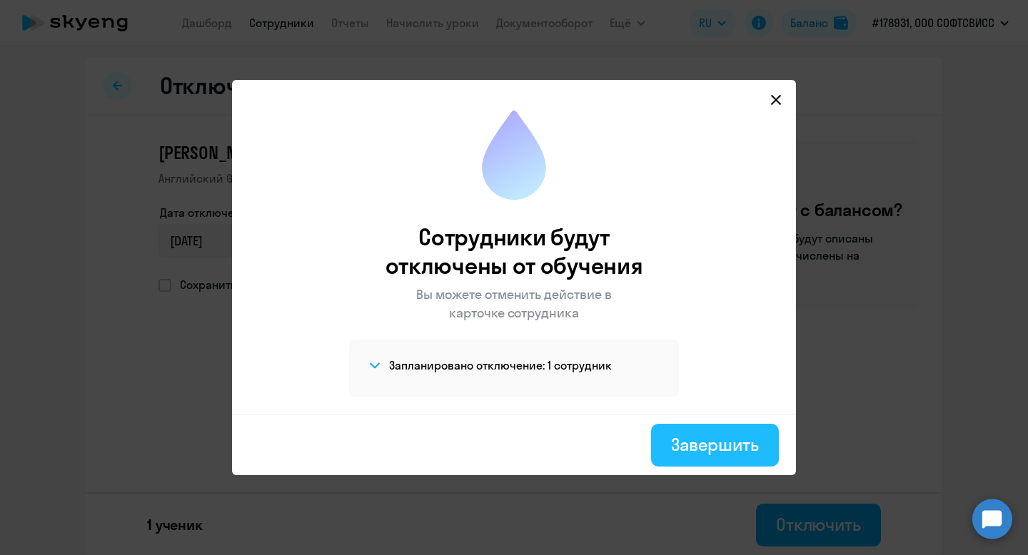
click at [703, 438] on div "Завершить" at bounding box center [715, 444] width 88 height 23
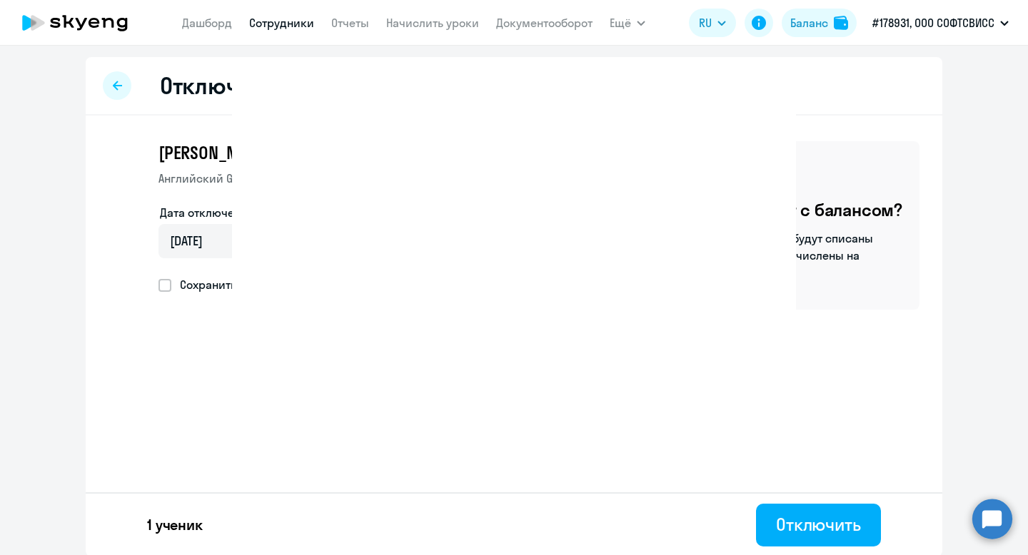
select select "30"
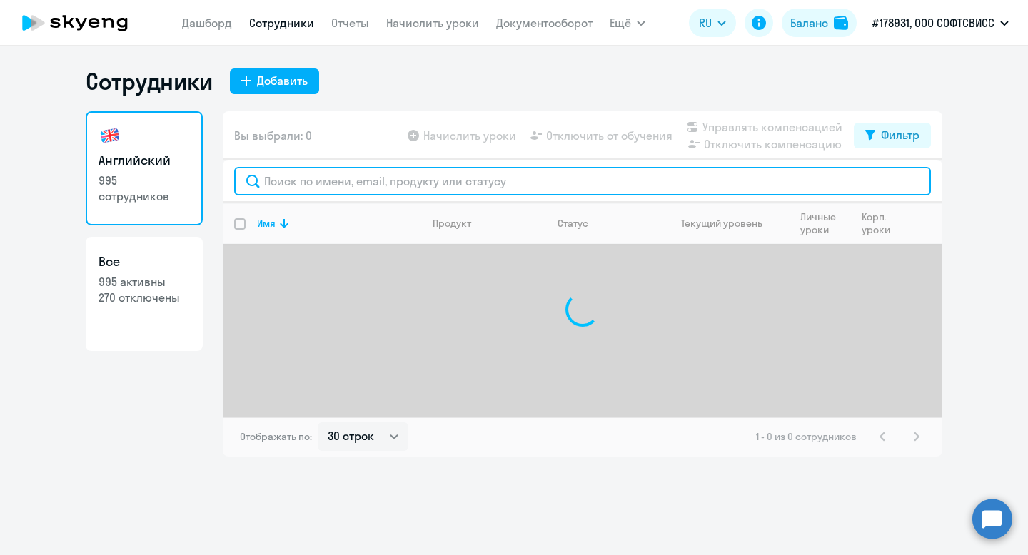
click at [454, 190] on input "text" at bounding box center [582, 181] width 697 height 29
paste input "Barysiuk"
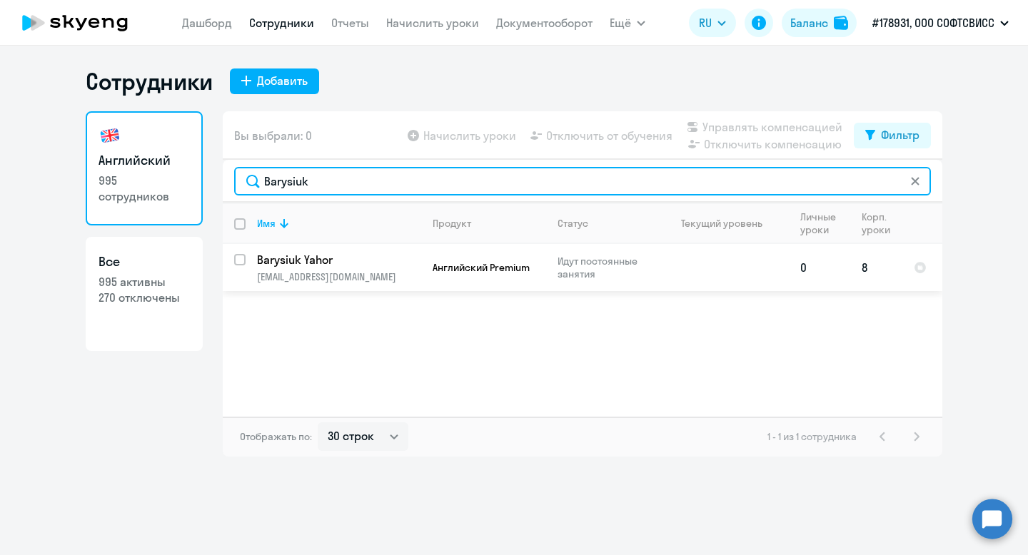
type input "Barysiuk"
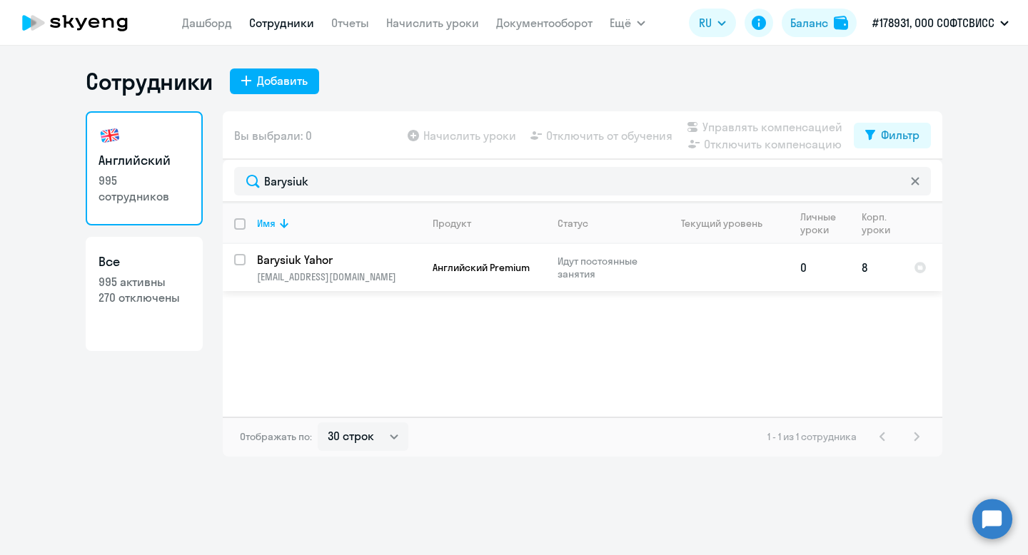
click at [242, 256] on input "select row 42149350" at bounding box center [248, 268] width 29 height 29
checkbox input "true"
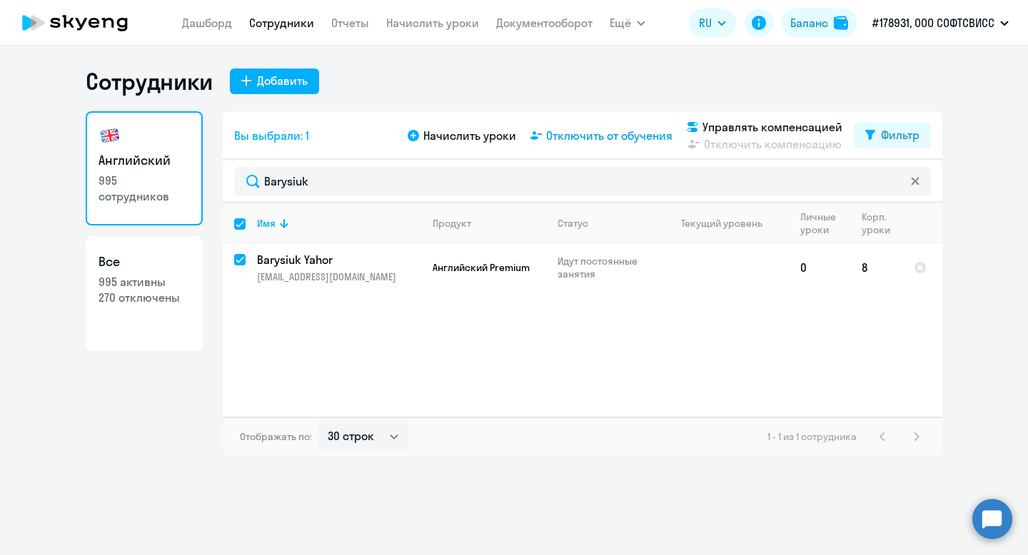
click at [617, 130] on span "Отключить от обучения" at bounding box center [609, 135] width 126 height 17
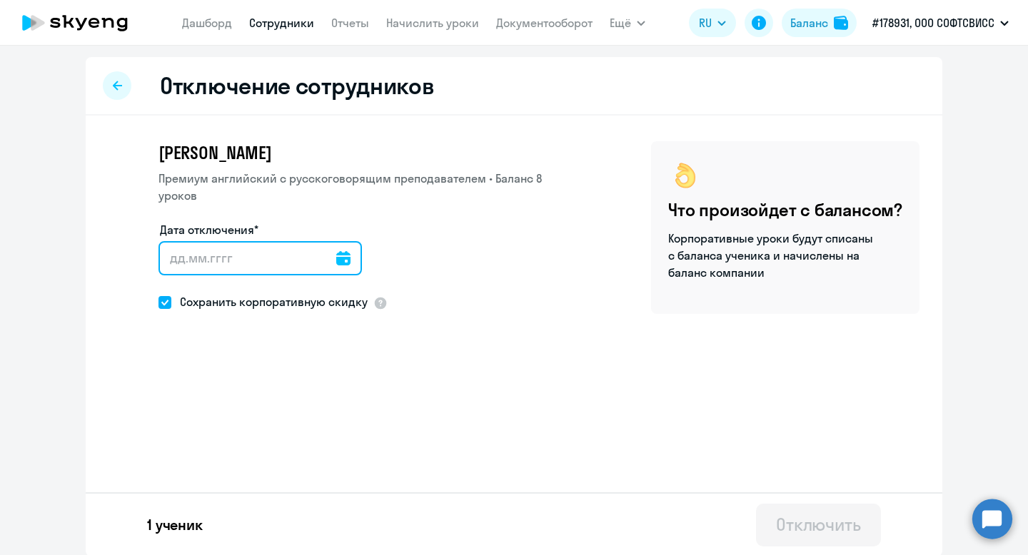
click at [341, 241] on input "Дата отключения*" at bounding box center [259, 258] width 203 height 34
click at [336, 251] on icon at bounding box center [343, 258] width 14 height 14
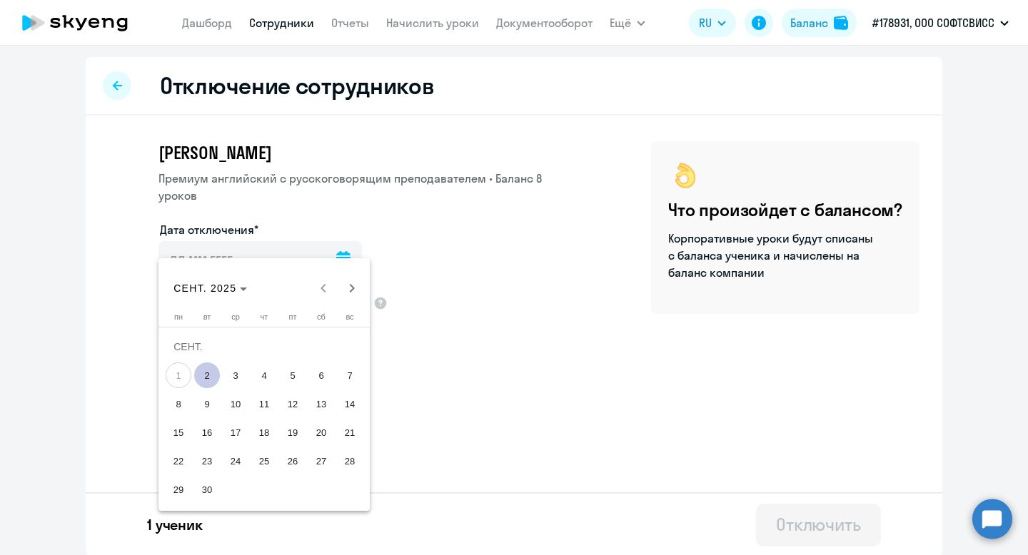
click at [208, 372] on span "2" at bounding box center [207, 376] width 26 height 26
type input "[DATE]"
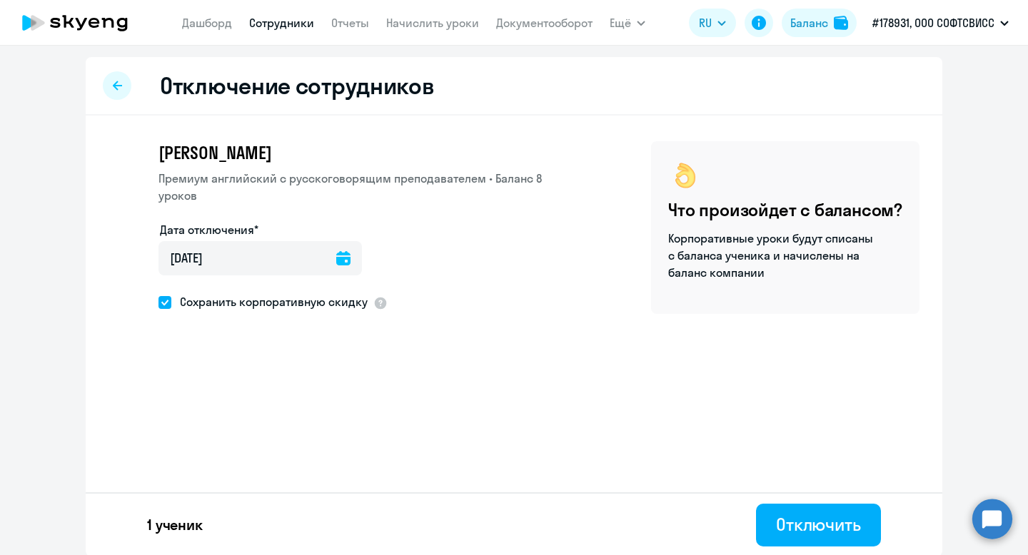
click at [162, 296] on span at bounding box center [164, 302] width 13 height 13
click at [158, 302] on input "Сохранить корпоративную скидку" at bounding box center [158, 302] width 1 height 1
checkbox input "false"
click at [794, 520] on div "Отключить" at bounding box center [818, 524] width 85 height 23
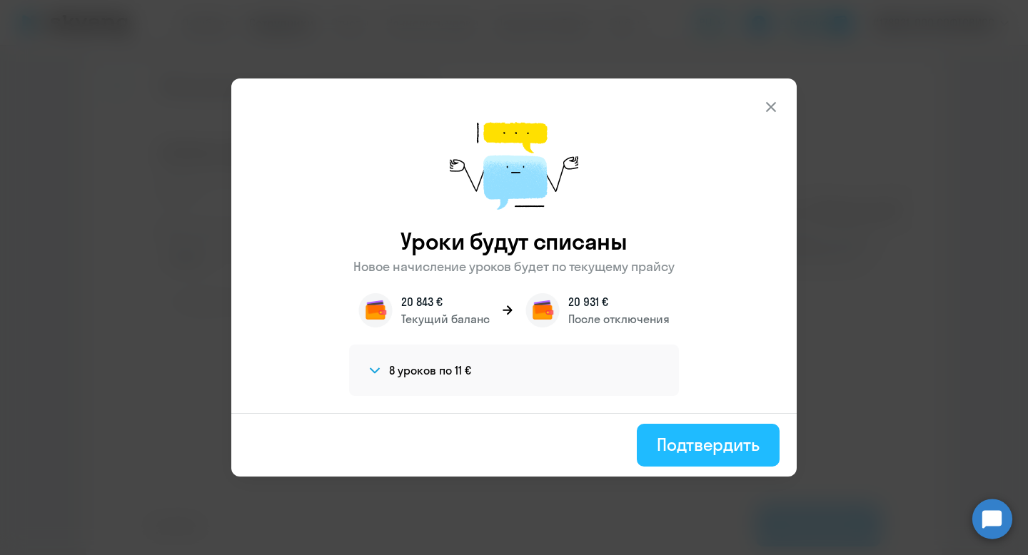
click at [688, 435] on div "Подтвердить" at bounding box center [708, 444] width 103 height 23
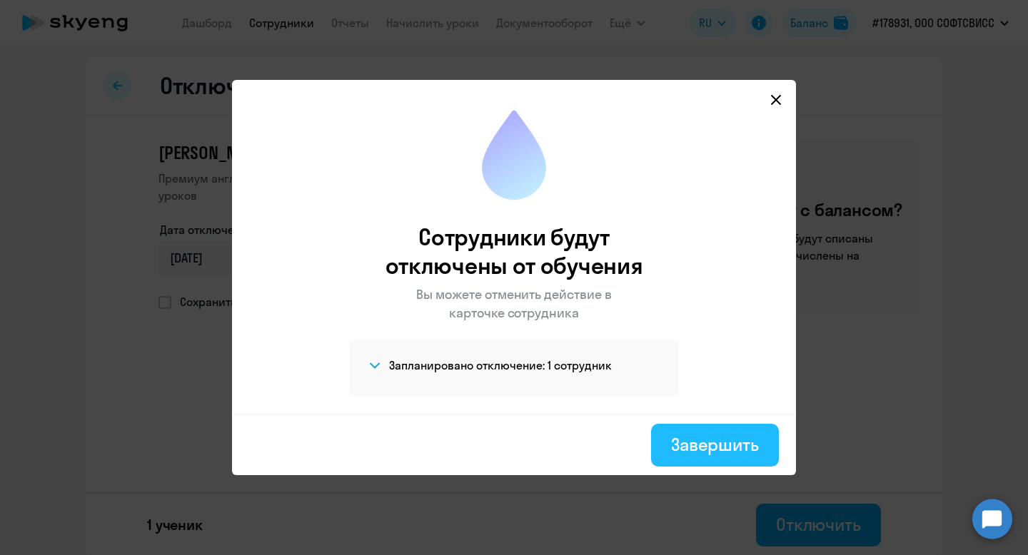
click at [700, 453] on div "Завершить" at bounding box center [715, 444] width 88 height 23
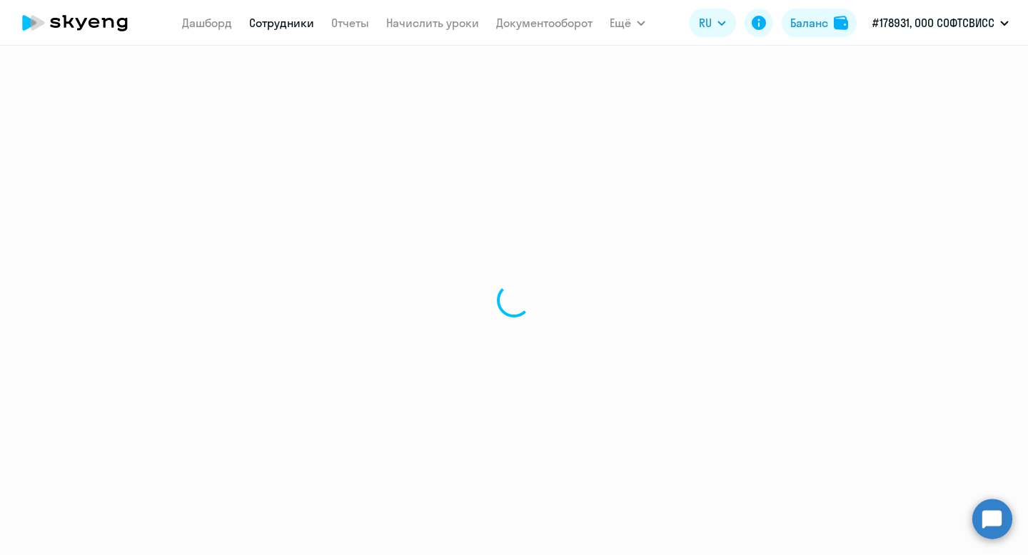
select select "30"
